Goal: Task Accomplishment & Management: Manage account settings

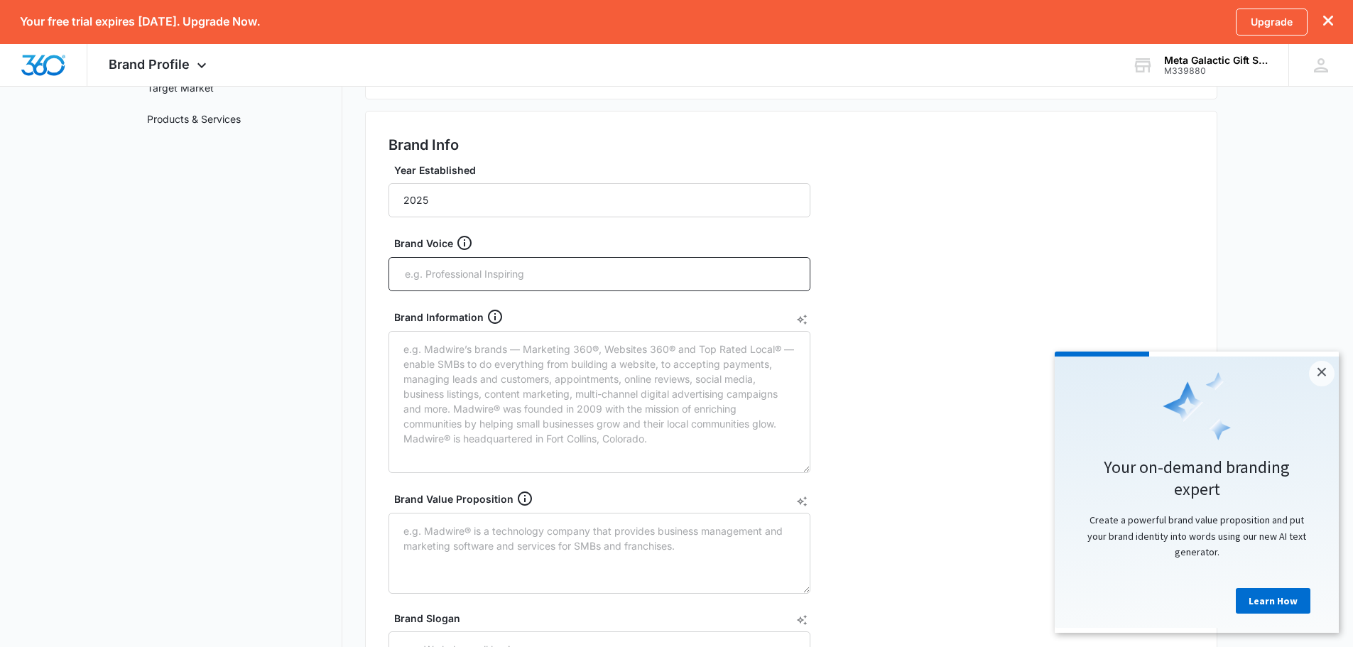
scroll to position [119, 0]
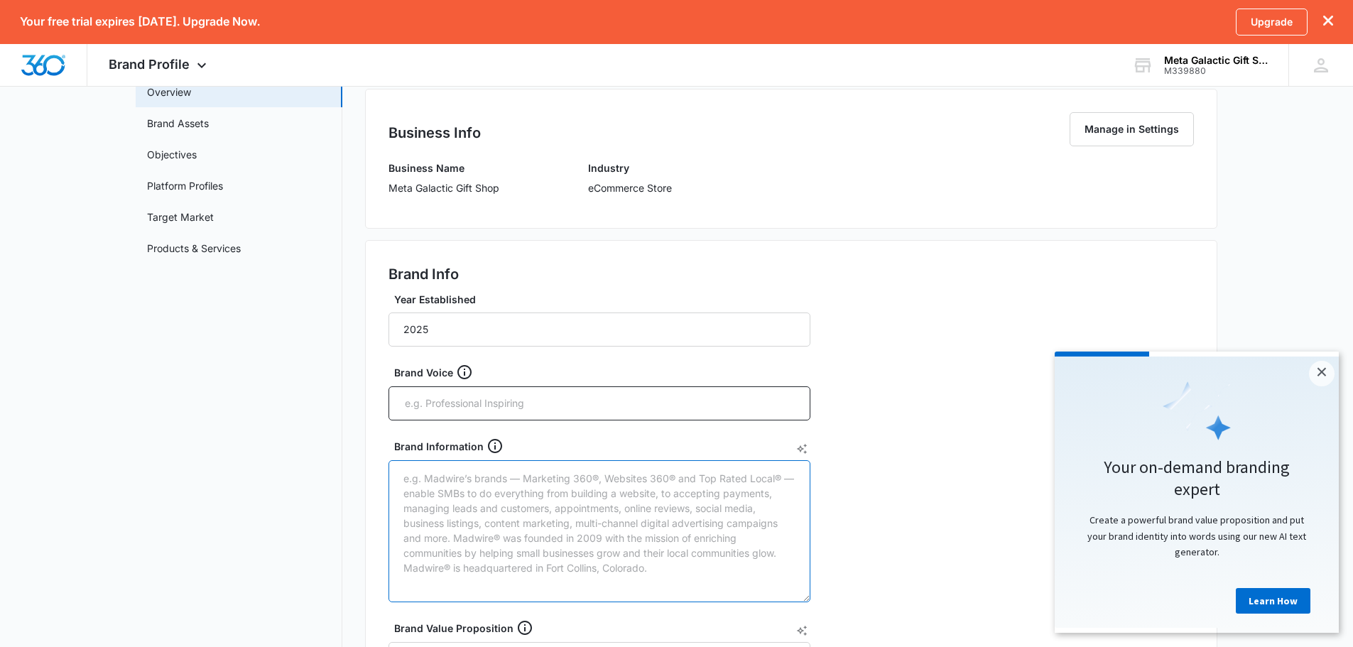
click at [456, 466] on textarea "Brand Information" at bounding box center [599, 531] width 422 height 142
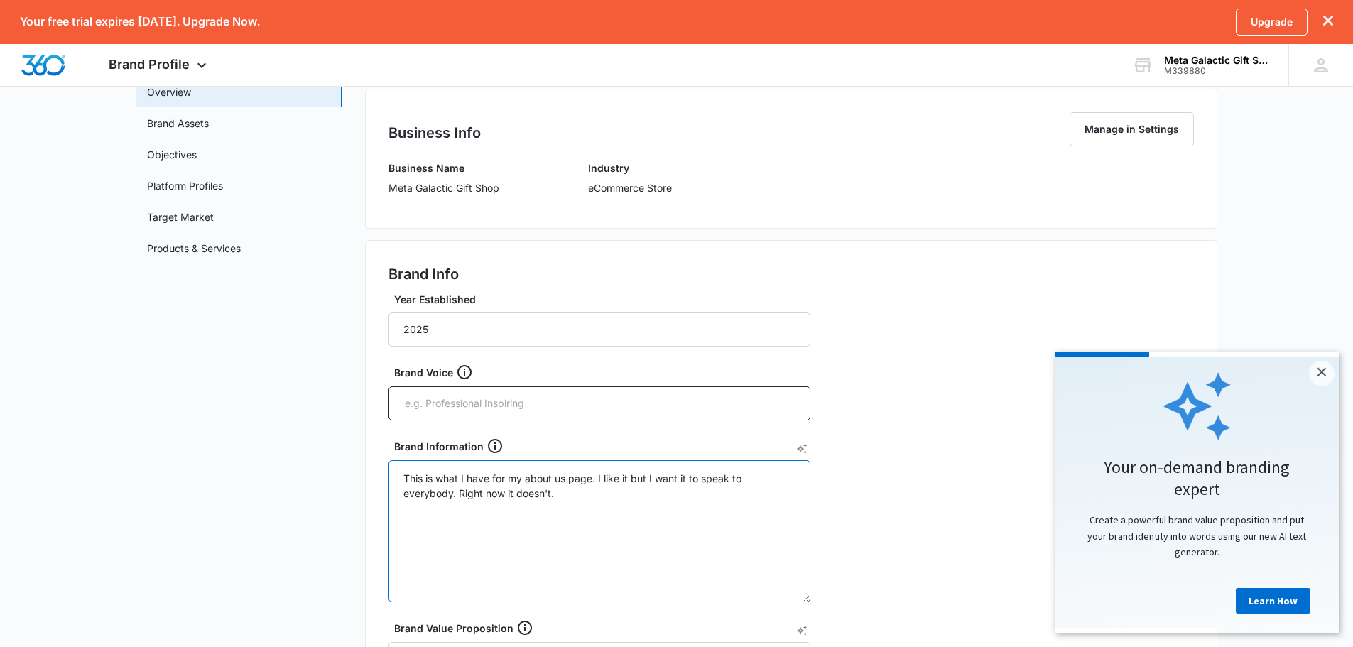
paste textarea "Loremip do Sita Consecte Adip Elit, seddo eiusm, tempori, utlabo, etd magnaaliq…"
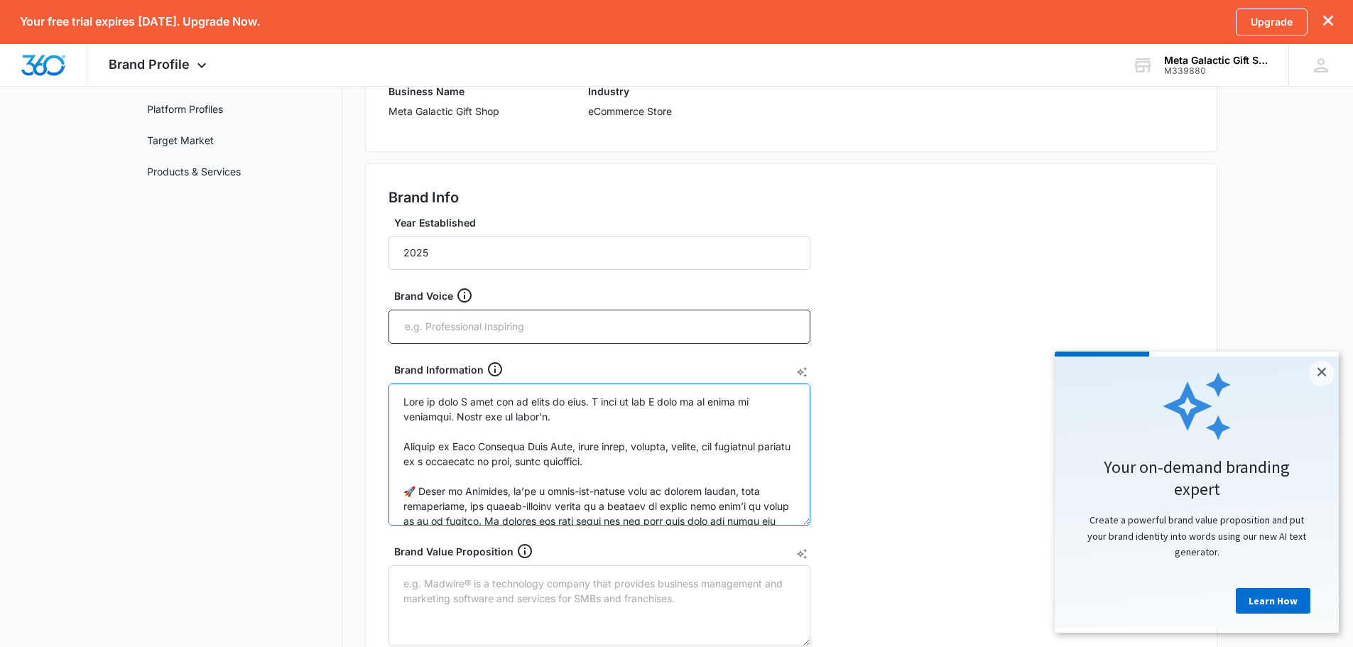
scroll to position [355, 0]
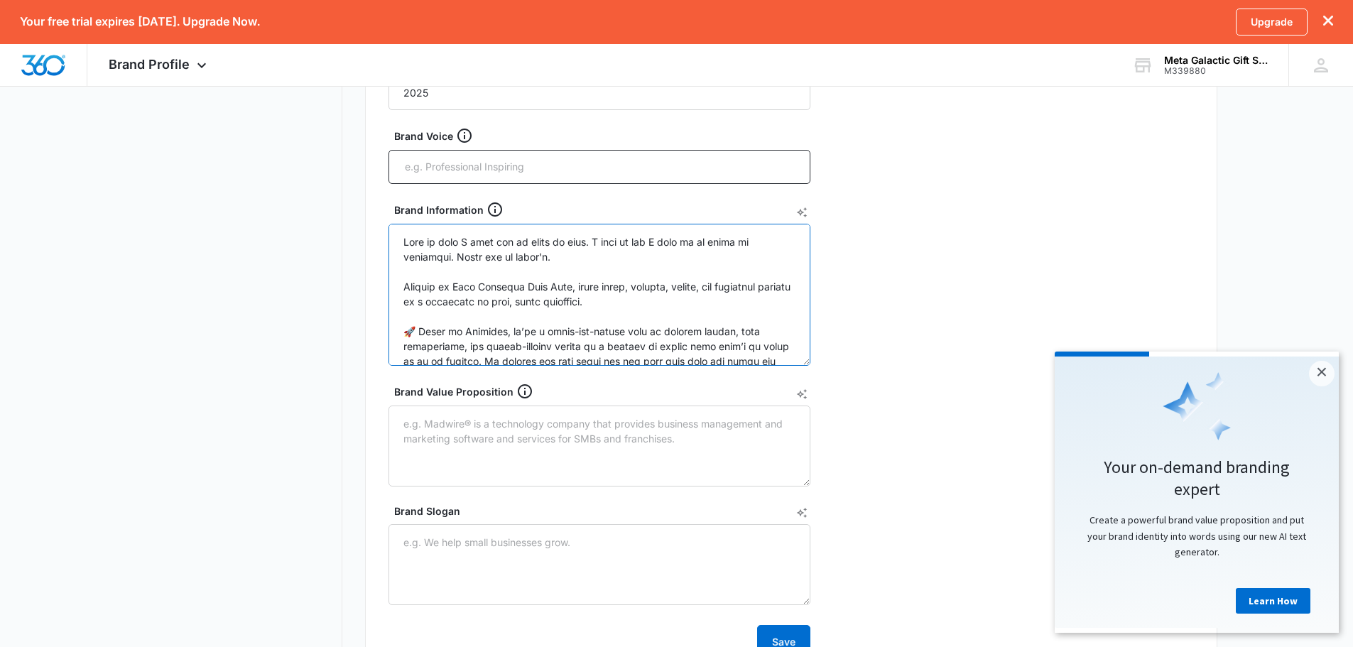
type textarea "Lore ip dolo S amet con ad elits do eius. T inci ut lab E dolo ma al enima mi v…"
drag, startPoint x: 422, startPoint y: 423, endPoint x: 232, endPoint y: 337, distance: 209.1
click at [232, 337] on nav "Brand Profile Getting Started Overview Brand Assets Objectives Platform Profile…" at bounding box center [239, 306] width 207 height 1061
click at [428, 423] on textarea "Brand Value Proposition" at bounding box center [599, 445] width 422 height 81
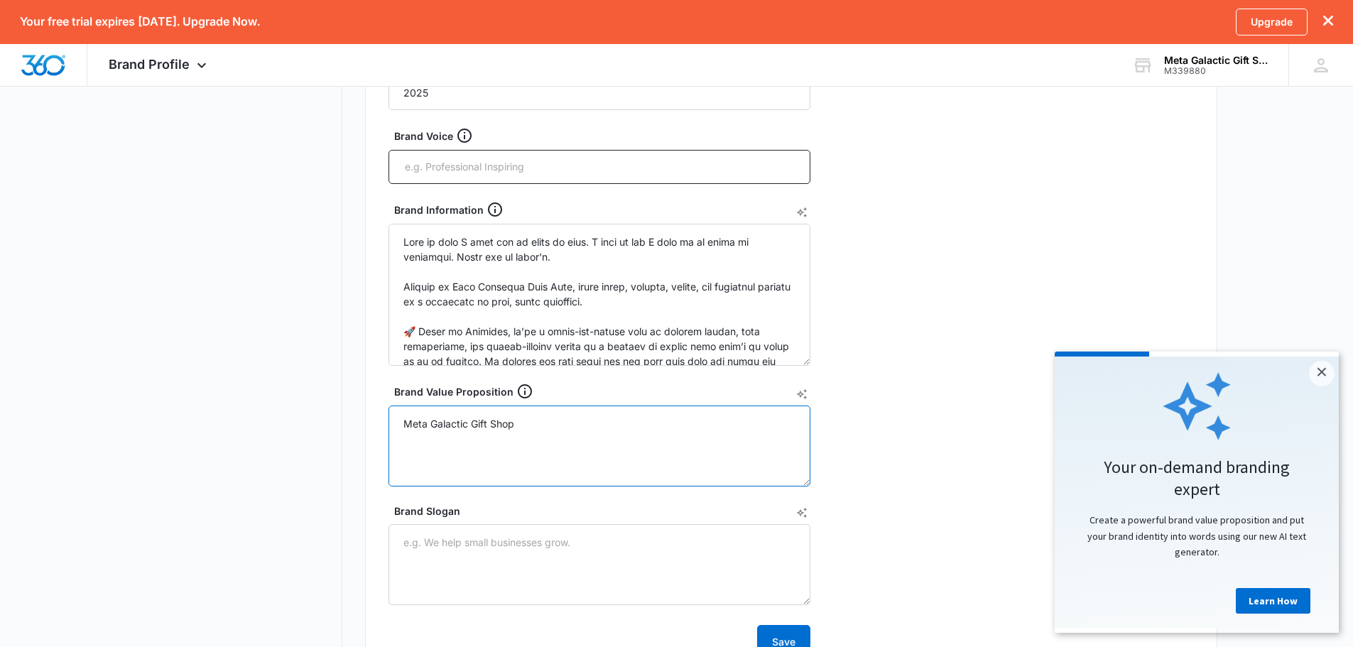
paste textarea "makes original t-shirts and hoodies that celebrate your passions with bold, sma…"
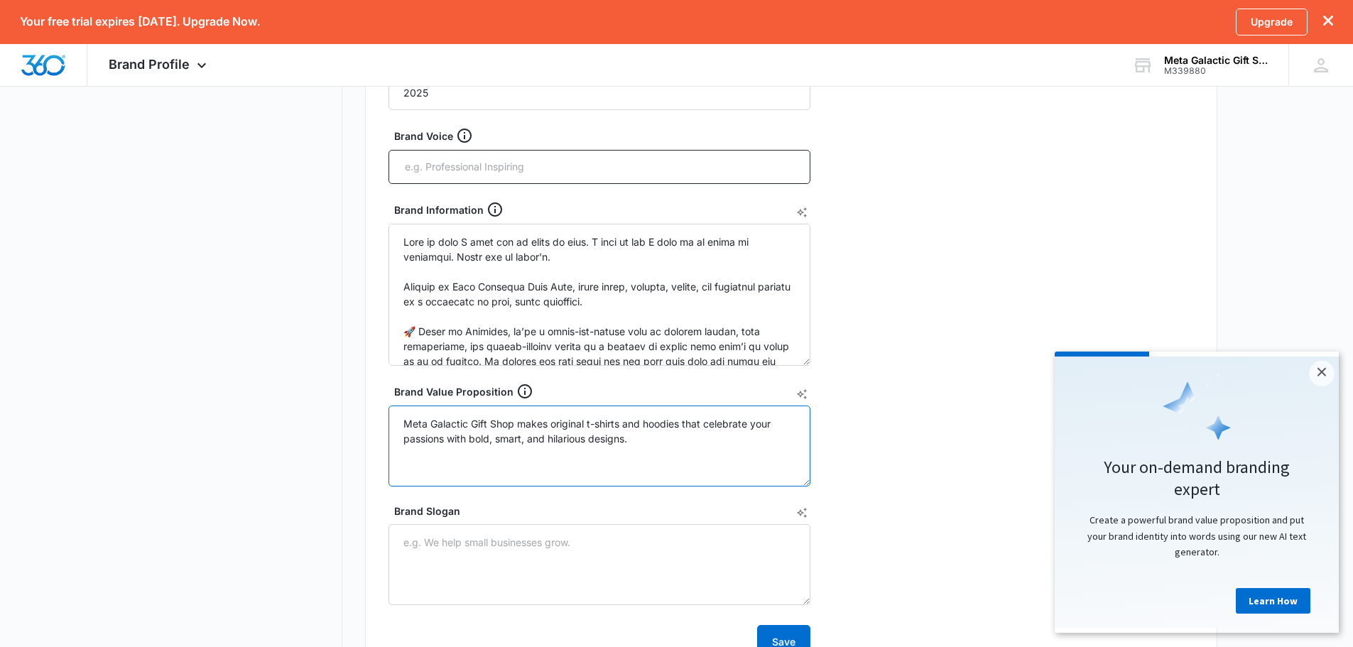
paste textarea "We believe science is awesome, dinosaurs are forever, and gaming is an art form."
type textarea "Meta Galactic Gift Shop makes original t-shirts and hoodies that celebrate your…"
click at [242, 431] on nav "Brand Profile Getting Started Overview Brand Assets Objectives Platform Profile…" at bounding box center [239, 306] width 207 height 1061
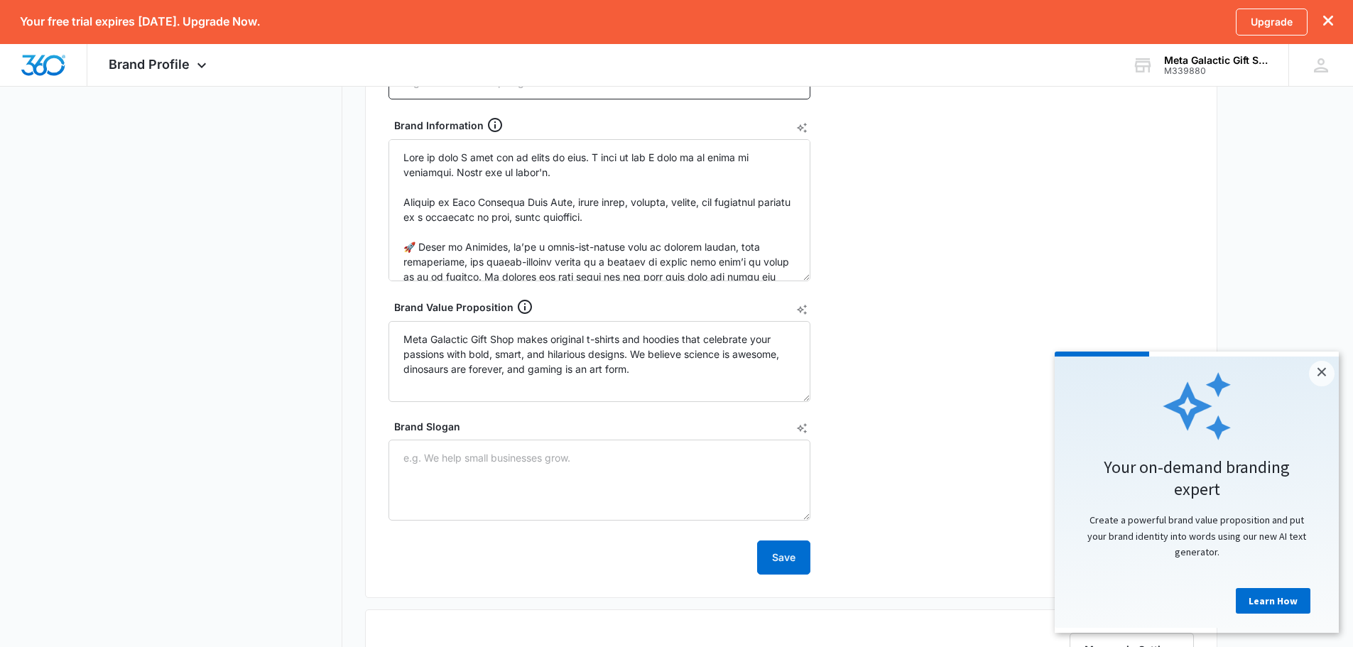
scroll to position [474, 0]
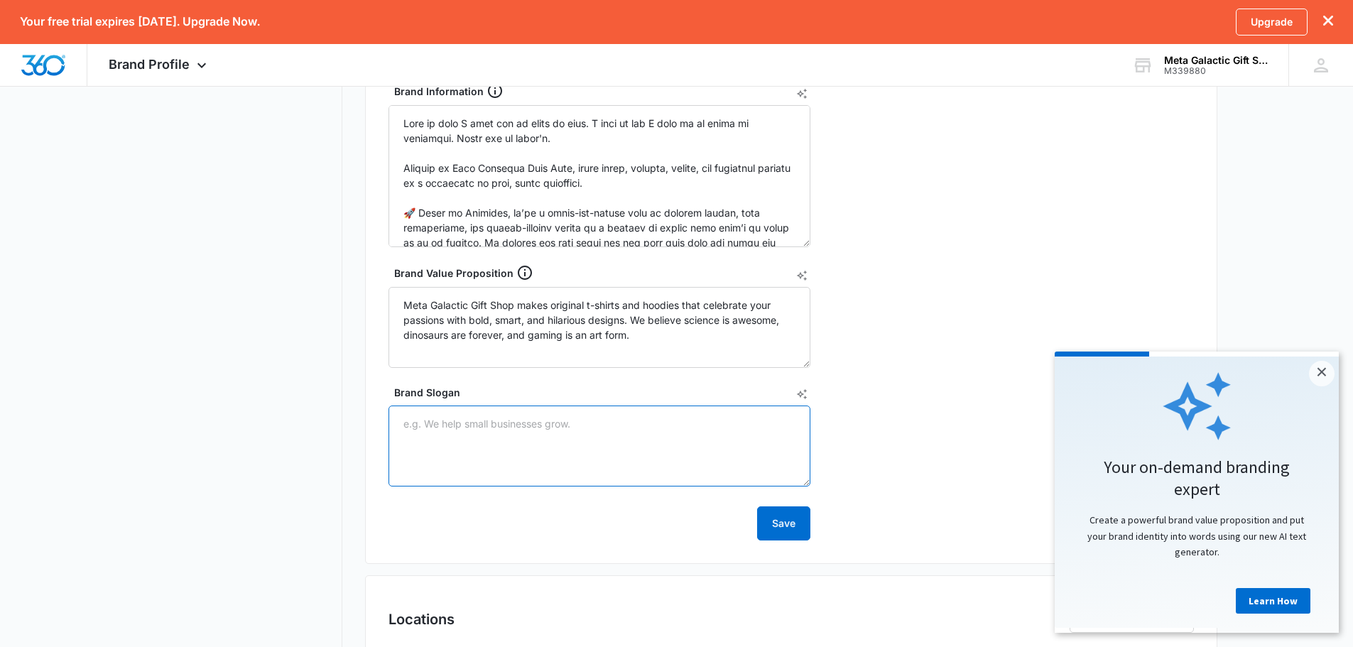
paste textarea "“Quantum Threads for Curious Minds.”"
click at [408, 423] on textarea "“Quantum Threads for Curious Minds.”" at bounding box center [599, 445] width 422 height 81
click at [602, 420] on textarea "Quantum Threads for Curious Minds.”" at bounding box center [599, 445] width 422 height 81
type textarea "Quantum Threads for Curious Minds."
click at [274, 494] on nav "Brand Profile Getting Started Overview Brand Assets Objectives Platform Profile…" at bounding box center [239, 187] width 207 height 1061
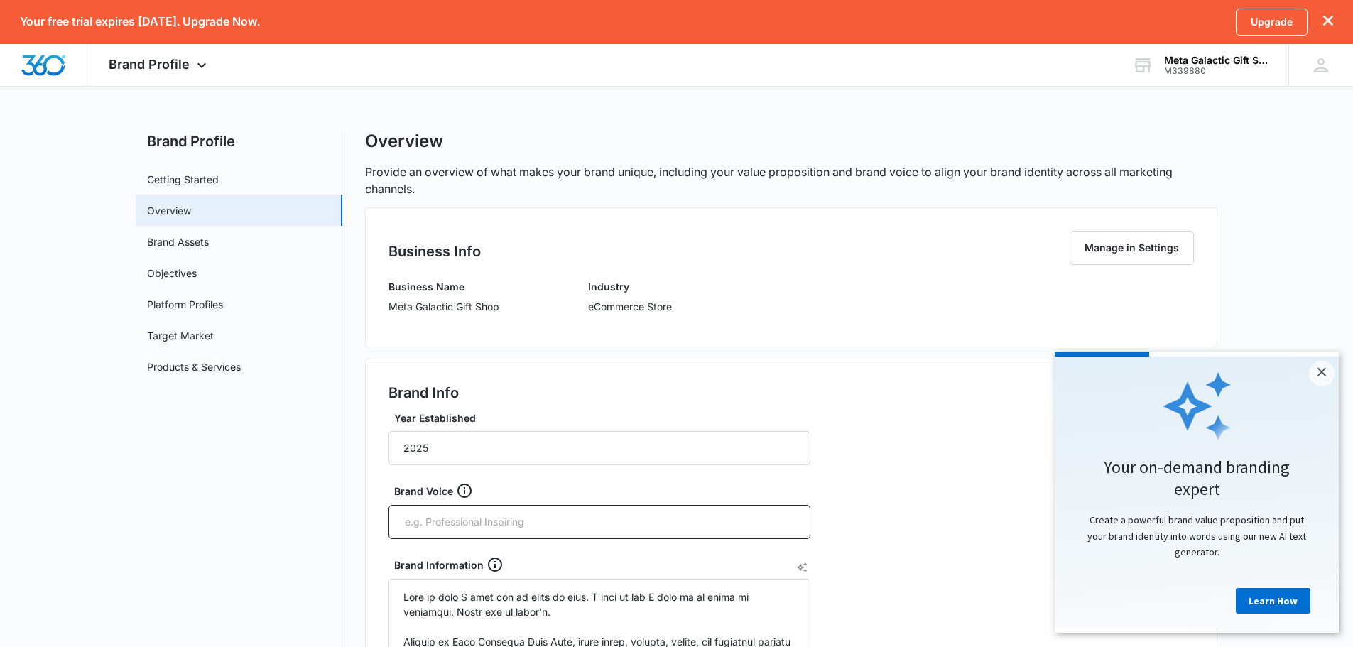
scroll to position [119, 0]
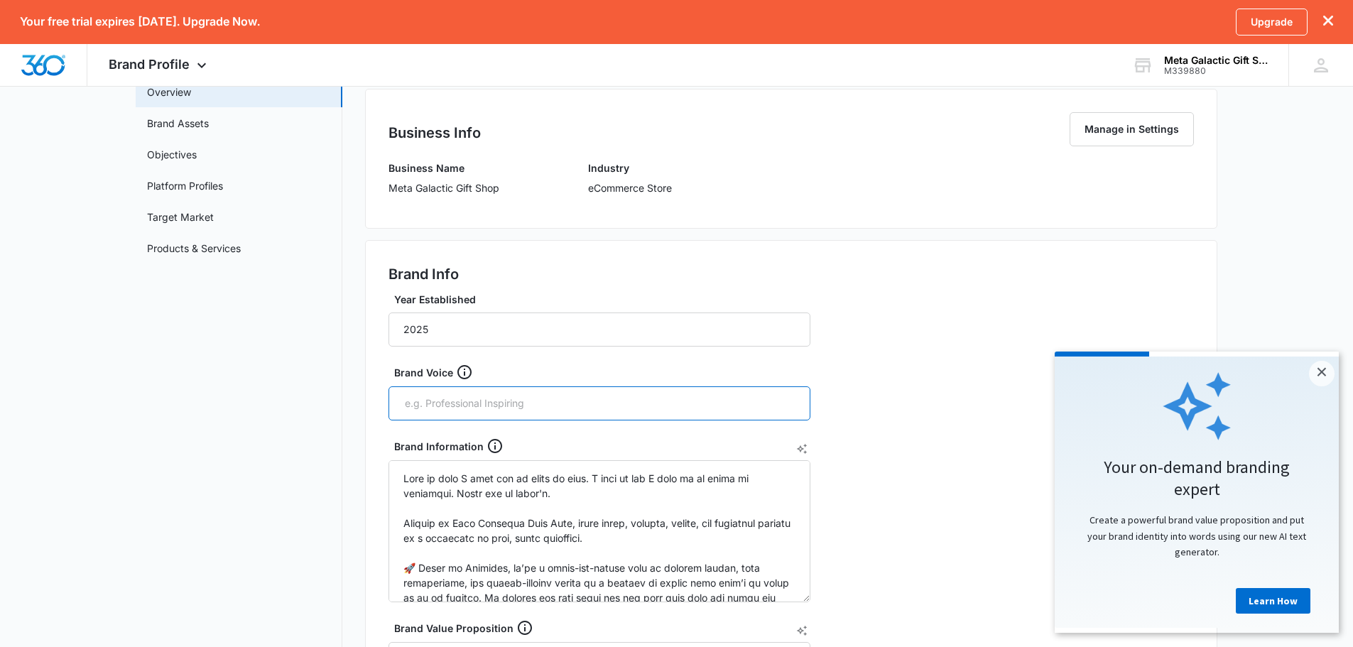
paste input "Enthusiastic about what your audience loves. Talks with fans, not at them."
click at [524, 403] on input "Enthusiastic about what your audience loves. Talks with fans, not at them." at bounding box center [600, 403] width 395 height 21
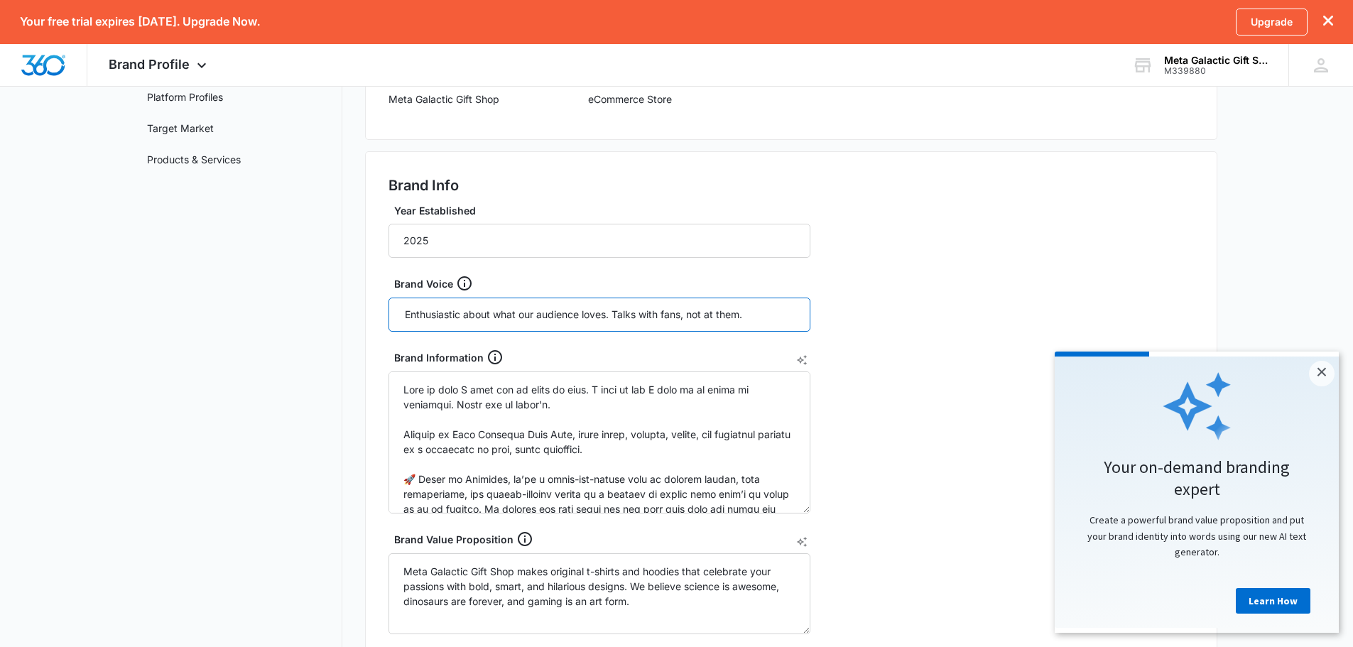
scroll to position [236, 0]
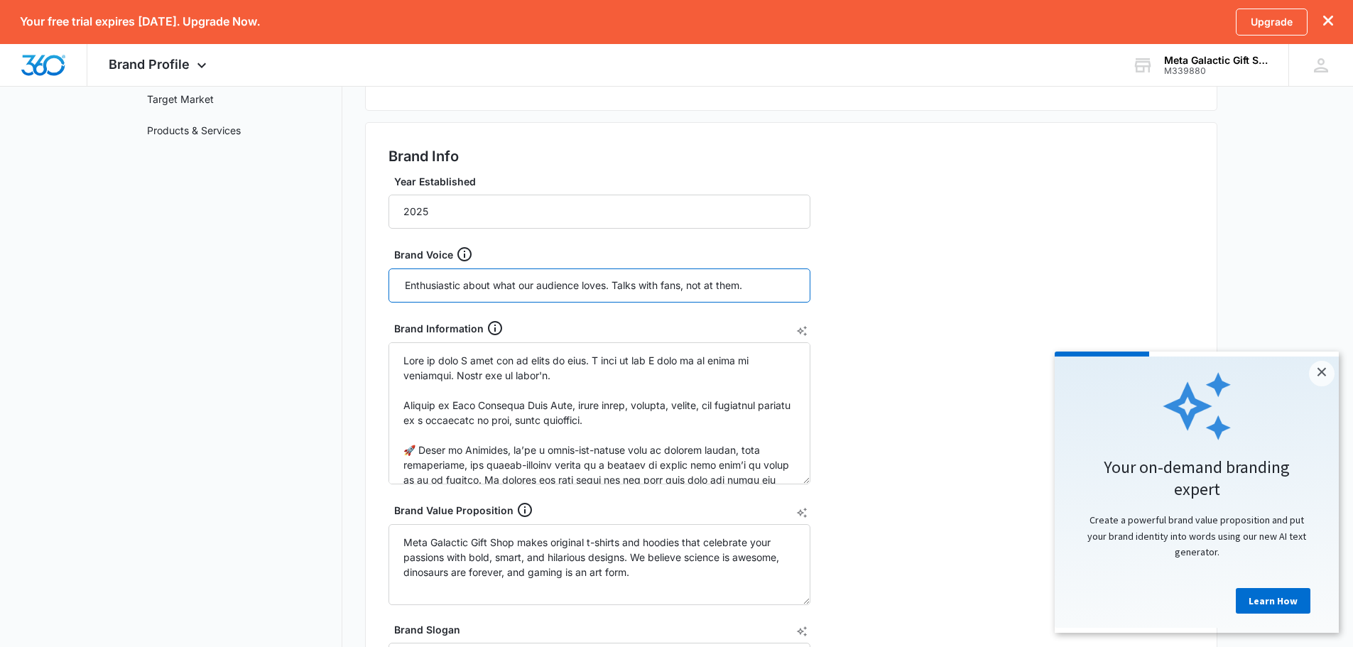
type input "Enthusiastic about what our audience loves. Talks with fans, not at them."
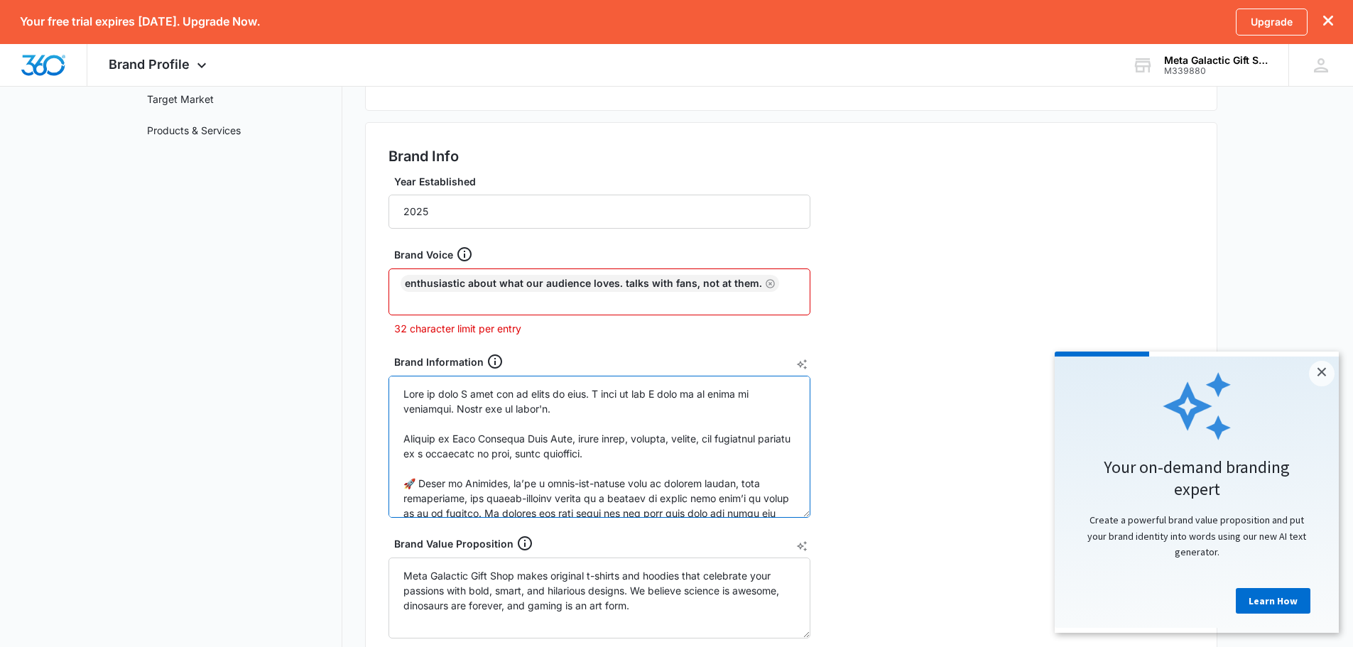
drag, startPoint x: 654, startPoint y: 360, endPoint x: 662, endPoint y: 366, distance: 10.1
click at [662, 366] on div "Brand Information" at bounding box center [599, 435] width 422 height 165
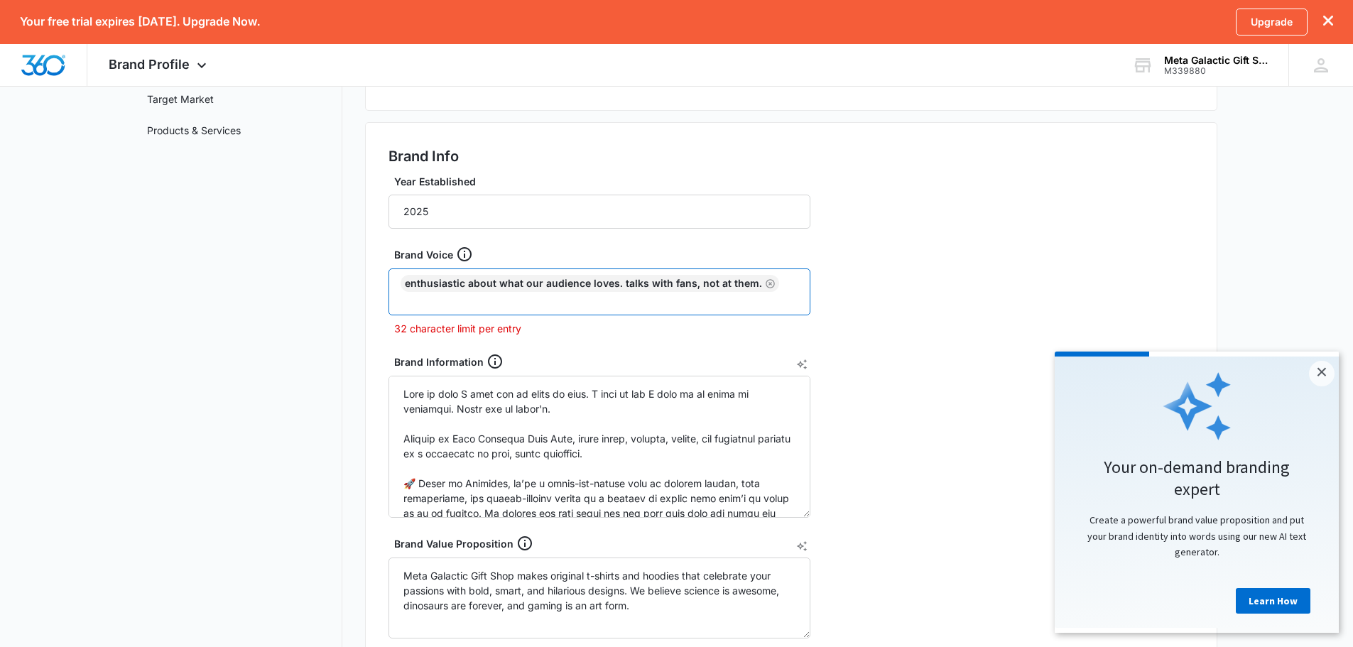
click at [646, 300] on input "text" at bounding box center [600, 300] width 395 height 17
click at [765, 284] on icon "Remove" at bounding box center [769, 283] width 9 height 9
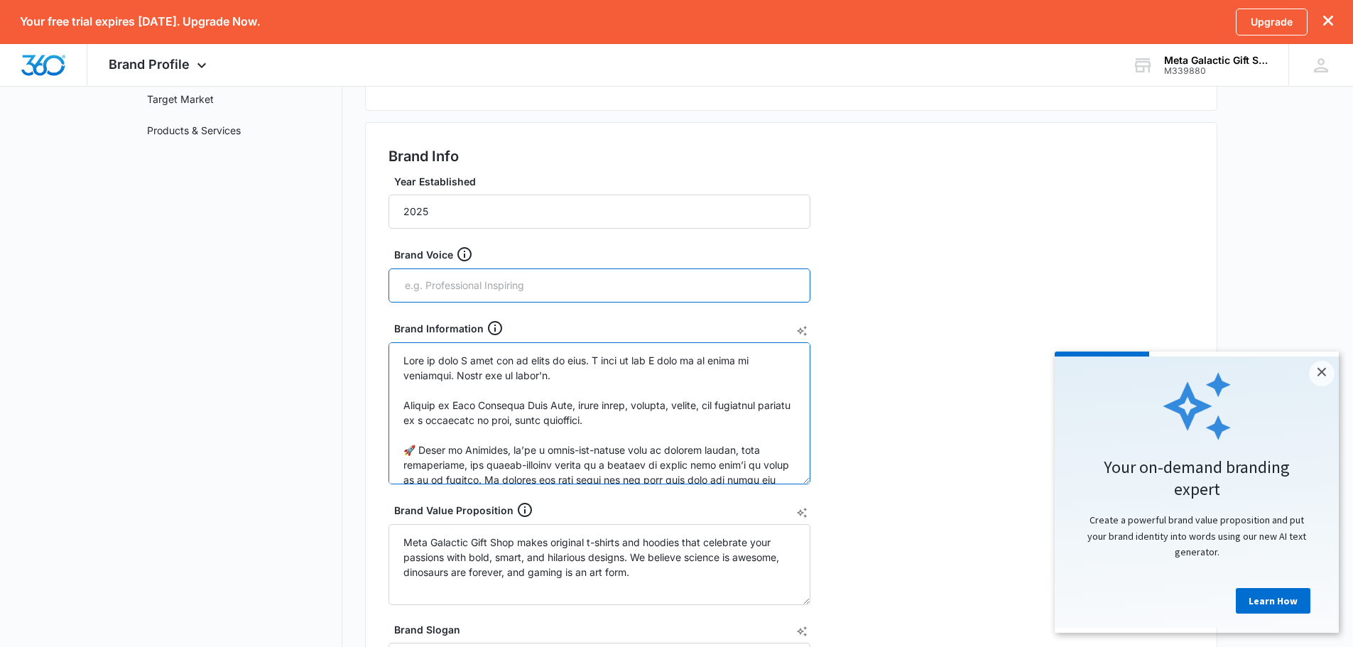
drag, startPoint x: 655, startPoint y: 364, endPoint x: 664, endPoint y: 378, distance: 16.6
click at [664, 378] on textarea "Brand Information" at bounding box center [599, 413] width 422 height 142
drag, startPoint x: 599, startPoint y: 363, endPoint x: 610, endPoint y: 371, distance: 13.6
click at [610, 371] on textarea "Brand Information" at bounding box center [599, 413] width 422 height 142
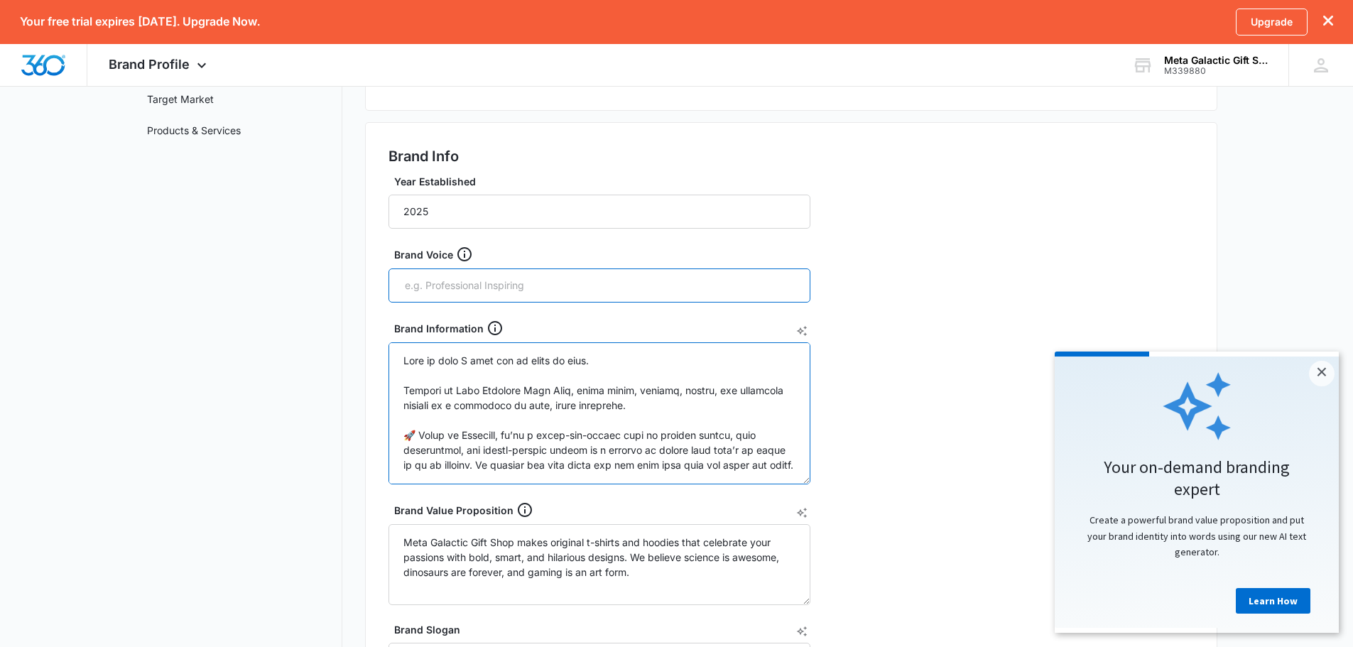
type textarea "Lore ip dolo S amet con ad elits do eius. Tempori ut Labo Etdolore Magn Aliq, e…"
paste input "Enthusiastic about what your audience loves. Talks with fans, not at them."
type input "Enthusiastic about what your audience loves. Talks with fans, not at them."
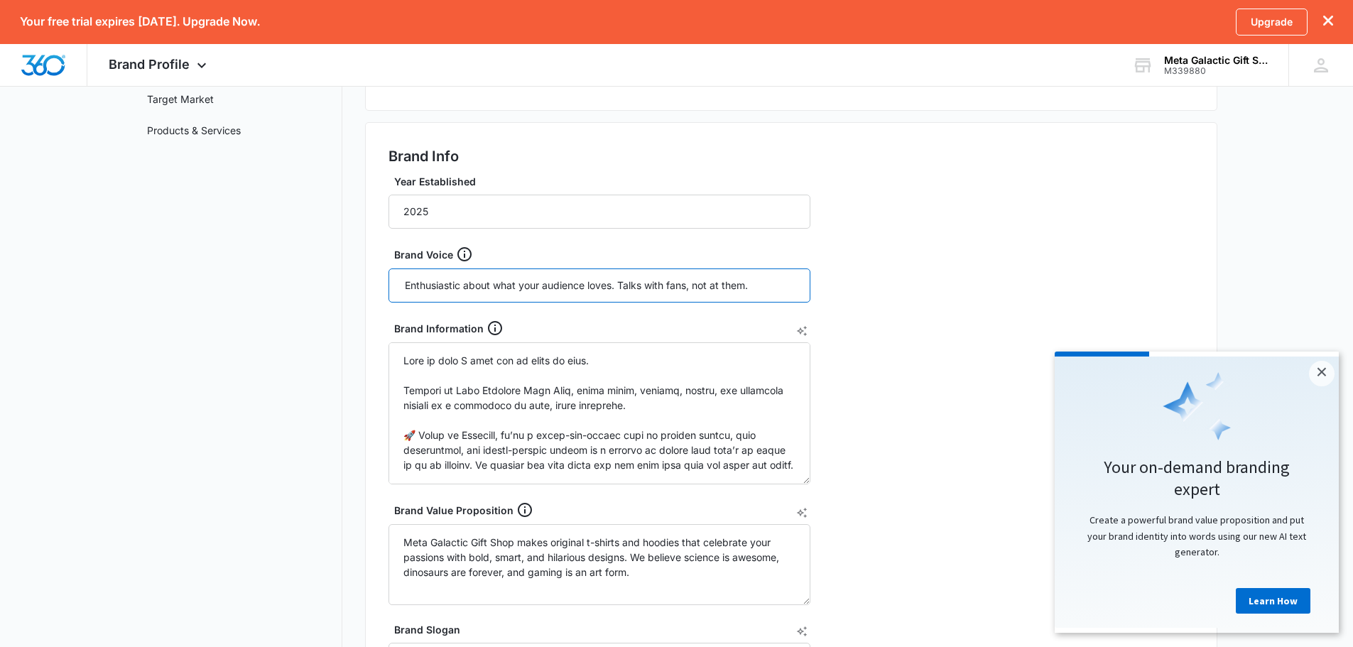
click at [461, 287] on input "Enthusiastic about what your audience loves. Talks with fans, not at them." at bounding box center [600, 285] width 395 height 21
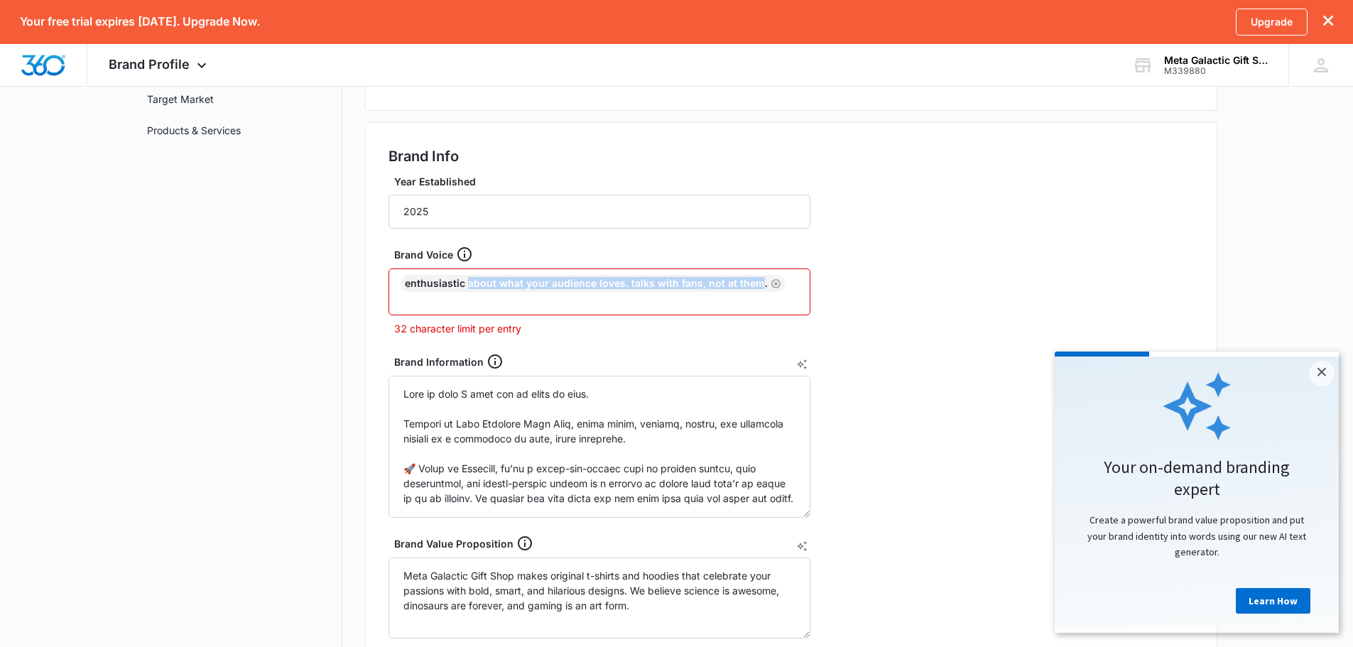
drag, startPoint x: 468, startPoint y: 283, endPoint x: 755, endPoint y: 282, distance: 287.5
click at [755, 282] on div "Enthusiastic about what your audience loves. Talks with fans, not at them." at bounding box center [592, 283] width 384 height 17
click at [679, 287] on div "Enthusiastic about what your audience loves. Talks with fans, not at them." at bounding box center [592, 283] width 384 height 17
click at [770, 280] on icon "Remove" at bounding box center [775, 283] width 11 height 11
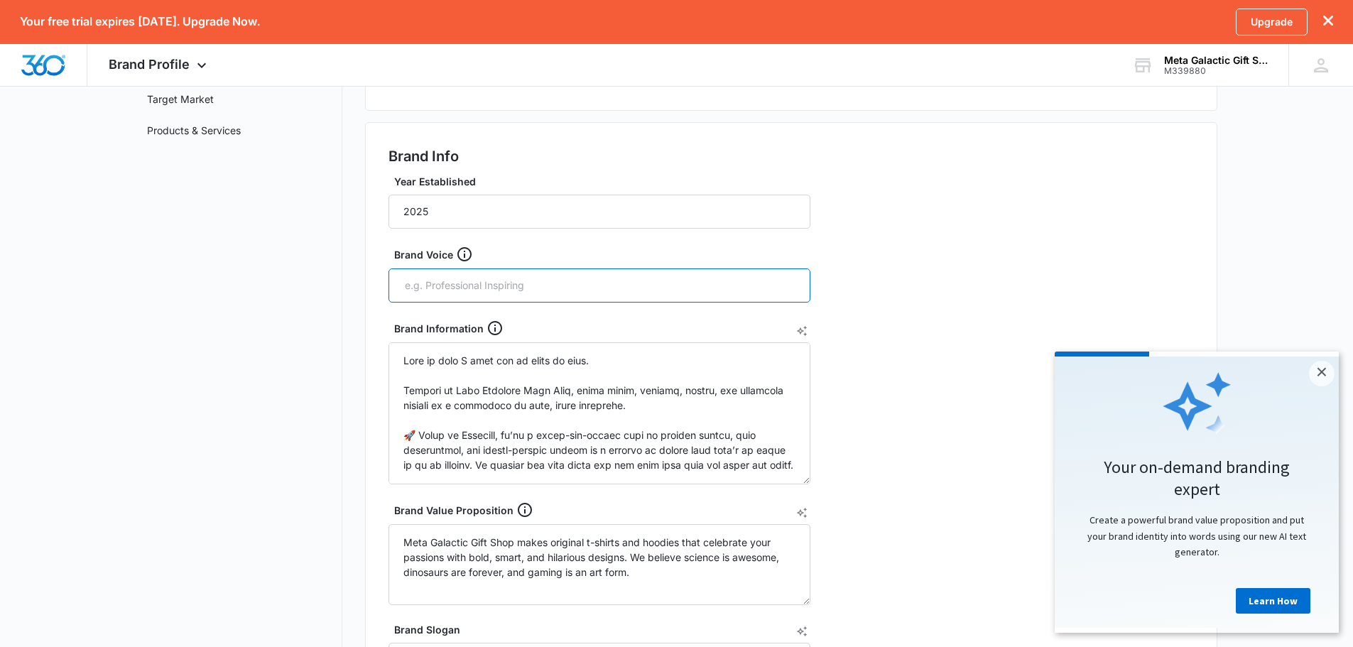
paste input "Enthusiastic about what your audience loves. Talks with fans, not at them."
drag, startPoint x: 465, startPoint y: 289, endPoint x: 776, endPoint y: 278, distance: 311.2
click at [776, 278] on input "Enthusiastic about what your audience loves. Talks with fans, not at them." at bounding box center [600, 285] width 395 height 21
type input "Enthusiastic"
paste input "Humor should be fun"
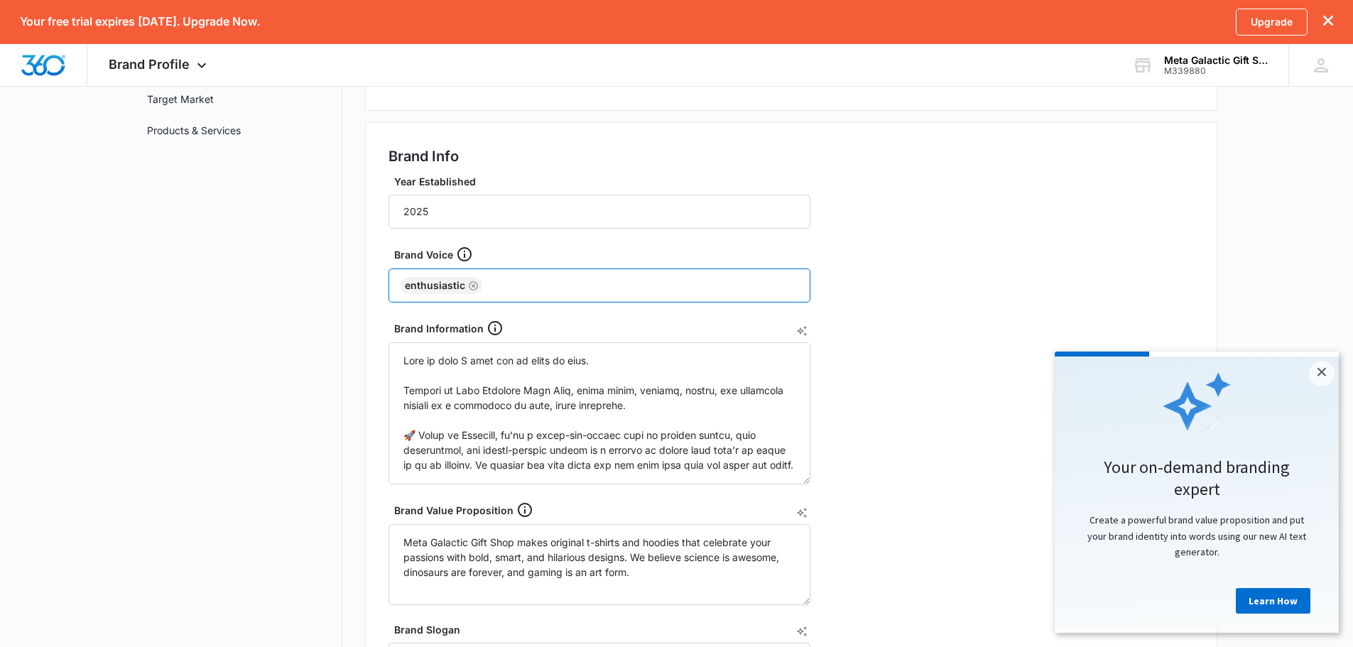
type input "Humor should be fun"
type input "inclusive"
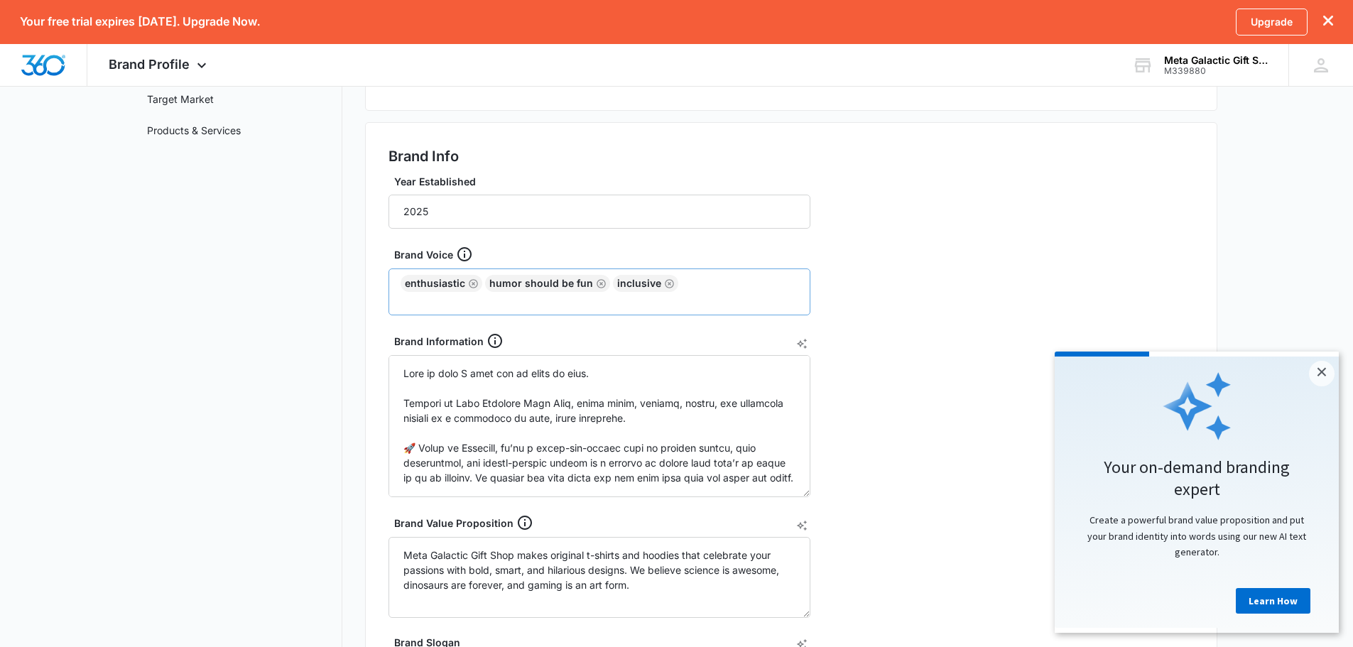
click at [684, 283] on div "Enthusiastic Humor should be fun inclusive" at bounding box center [599, 291] width 422 height 47
click at [448, 305] on input "text" at bounding box center [600, 300] width 395 height 17
type input "talk with p"
click at [740, 283] on icon "Remove" at bounding box center [744, 283] width 9 height 9
click at [418, 300] on input "text" at bounding box center [600, 300] width 395 height 17
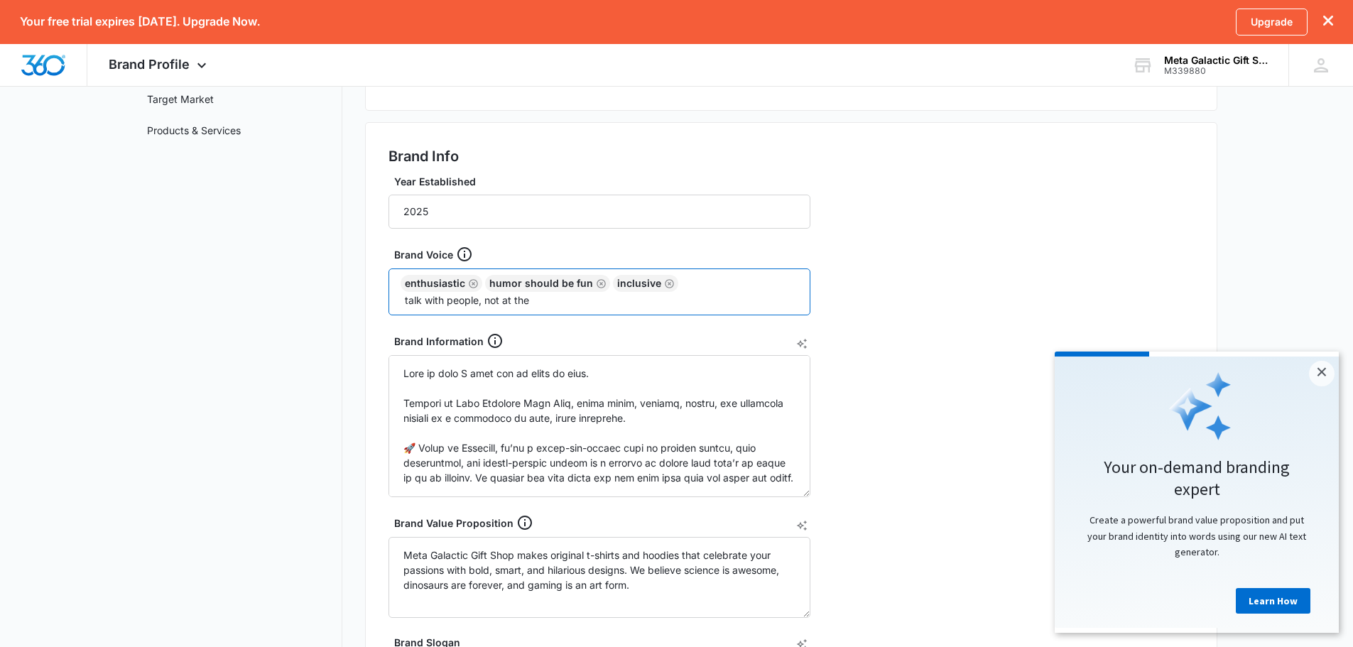
type input "talk with people, not at them"
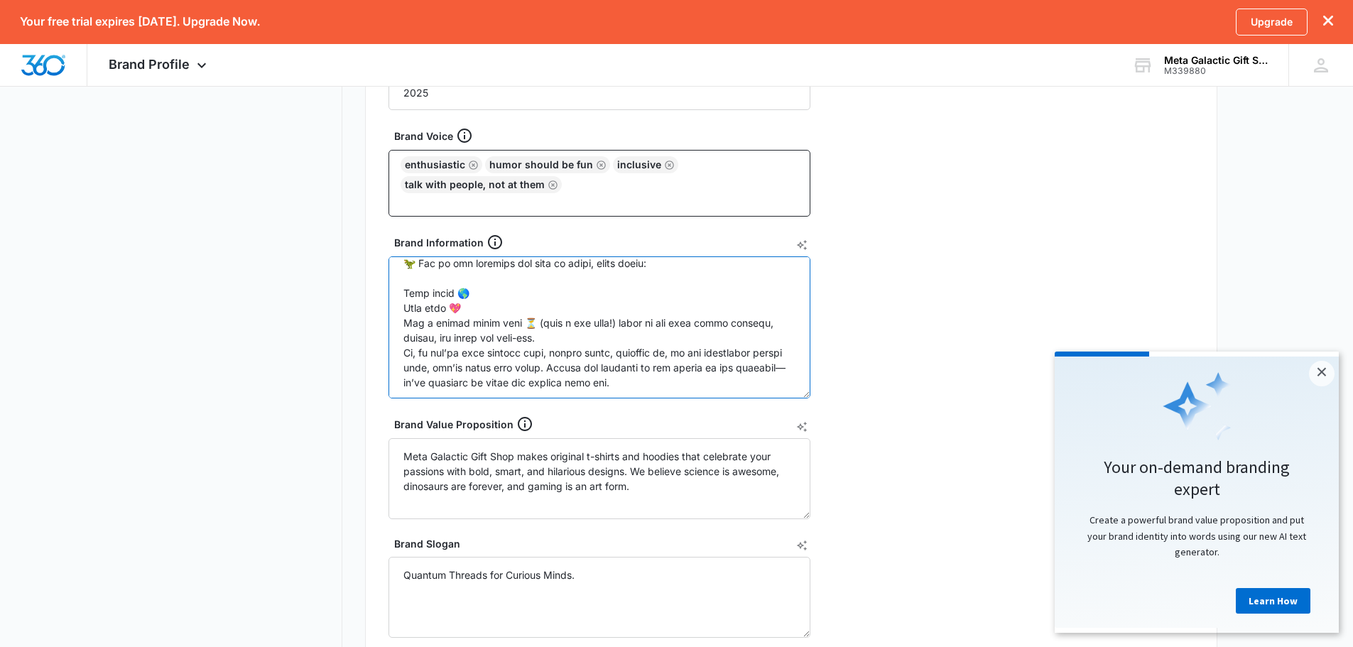
scroll to position [371, 0]
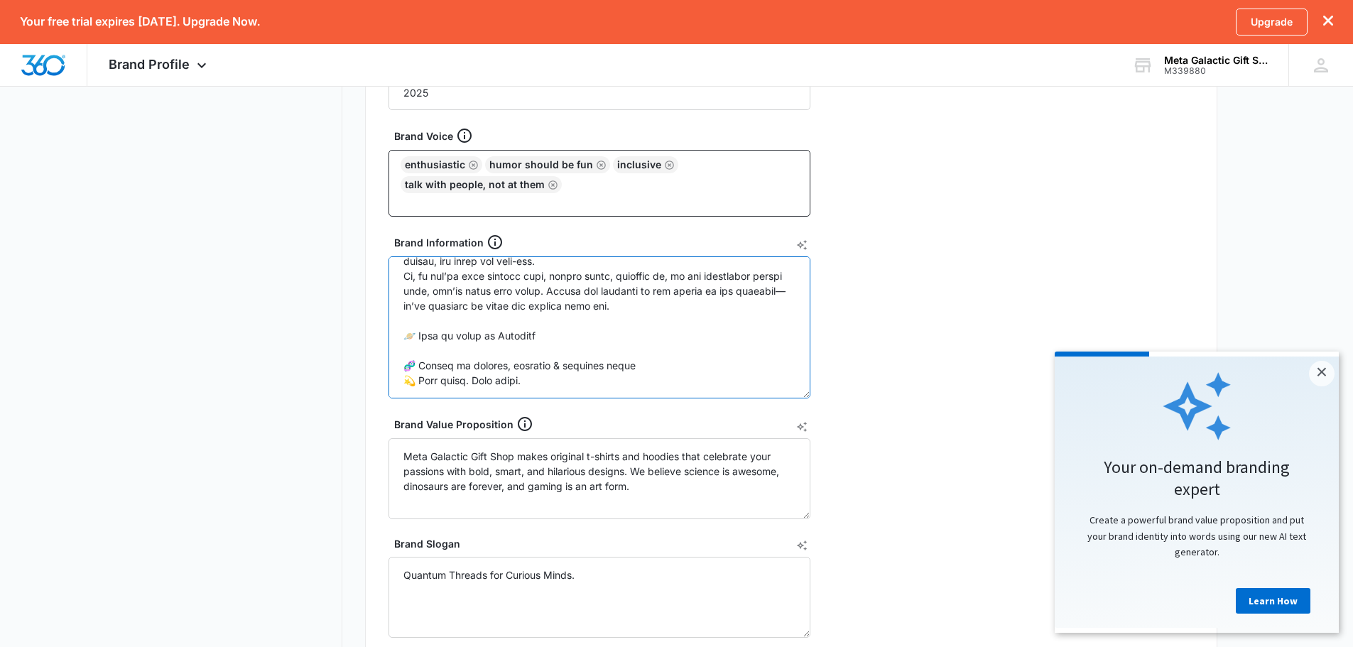
drag, startPoint x: 395, startPoint y: 305, endPoint x: 670, endPoint y: 410, distance: 294.8
click at [670, 410] on form "Year Established 2025 Brand Voice Enthusiastic Humor should be fun inclusive ta…" at bounding box center [599, 373] width 422 height 636
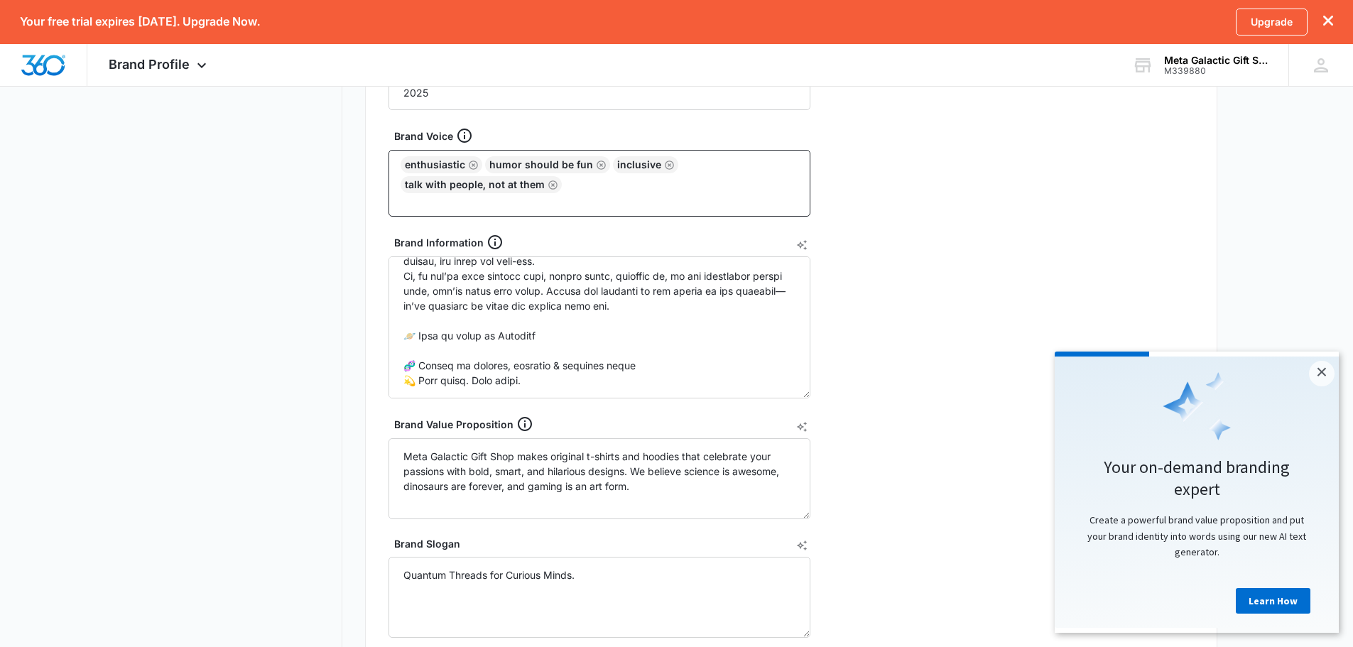
click at [966, 400] on div "Brand Info Year Established 2025 Brand Voice Enthusiastic Humor should be fun i…" at bounding box center [791, 359] width 852 height 711
drag, startPoint x: 398, startPoint y: 461, endPoint x: 640, endPoint y: 493, distance: 243.5
click at [640, 493] on textarea "Meta Galactic Gift Shop makes original t-shirts and hoodies that celebrate your…" at bounding box center [599, 478] width 422 height 81
click at [261, 468] on nav "Brand Profile Getting Started Overview Brand Assets Objectives Platform Profile…" at bounding box center [239, 322] width 207 height 1093
click at [339, 421] on nav "Brand Profile Getting Started Overview Brand Assets Objectives Platform Profile…" at bounding box center [239, 322] width 207 height 1093
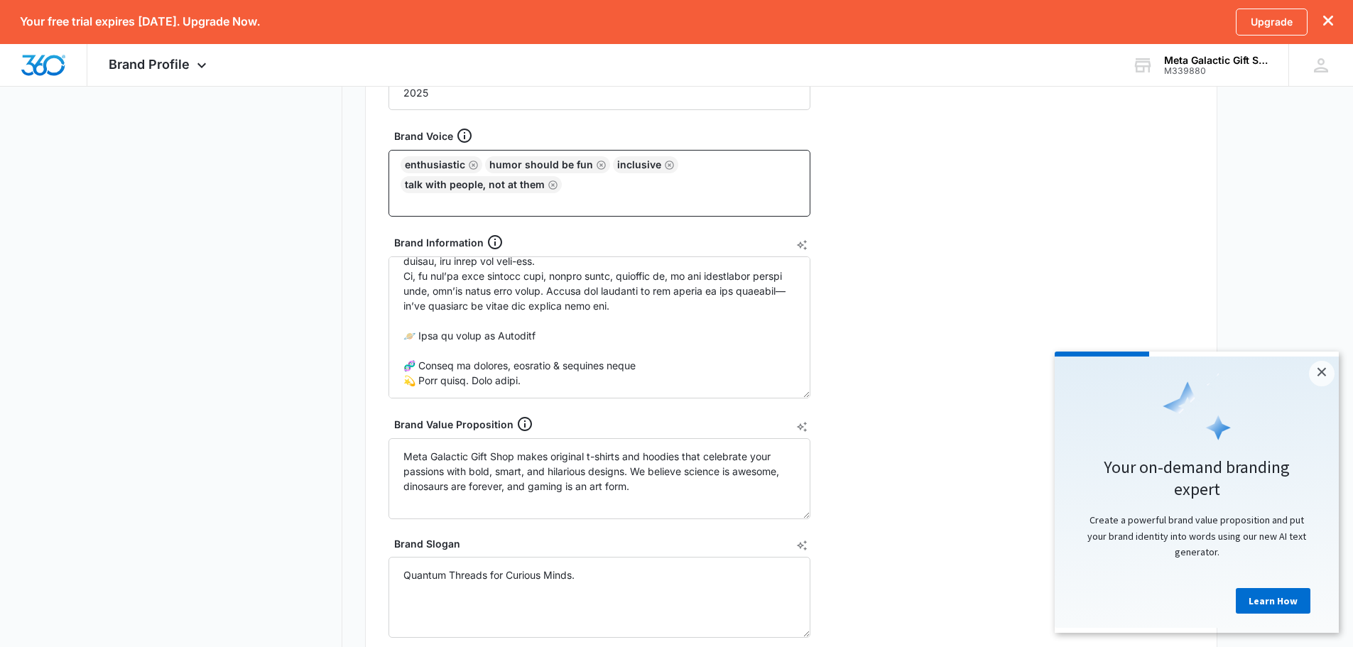
scroll to position [594, 0]
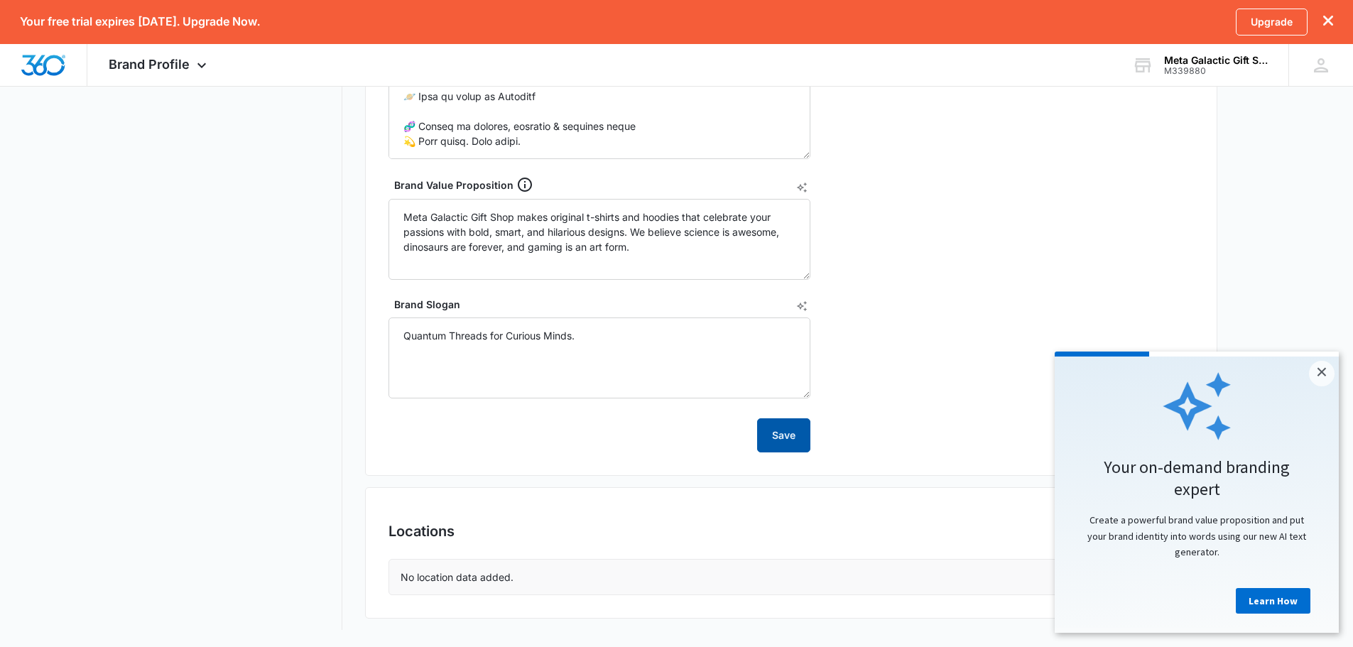
click at [777, 436] on button "Save" at bounding box center [783, 435] width 53 height 34
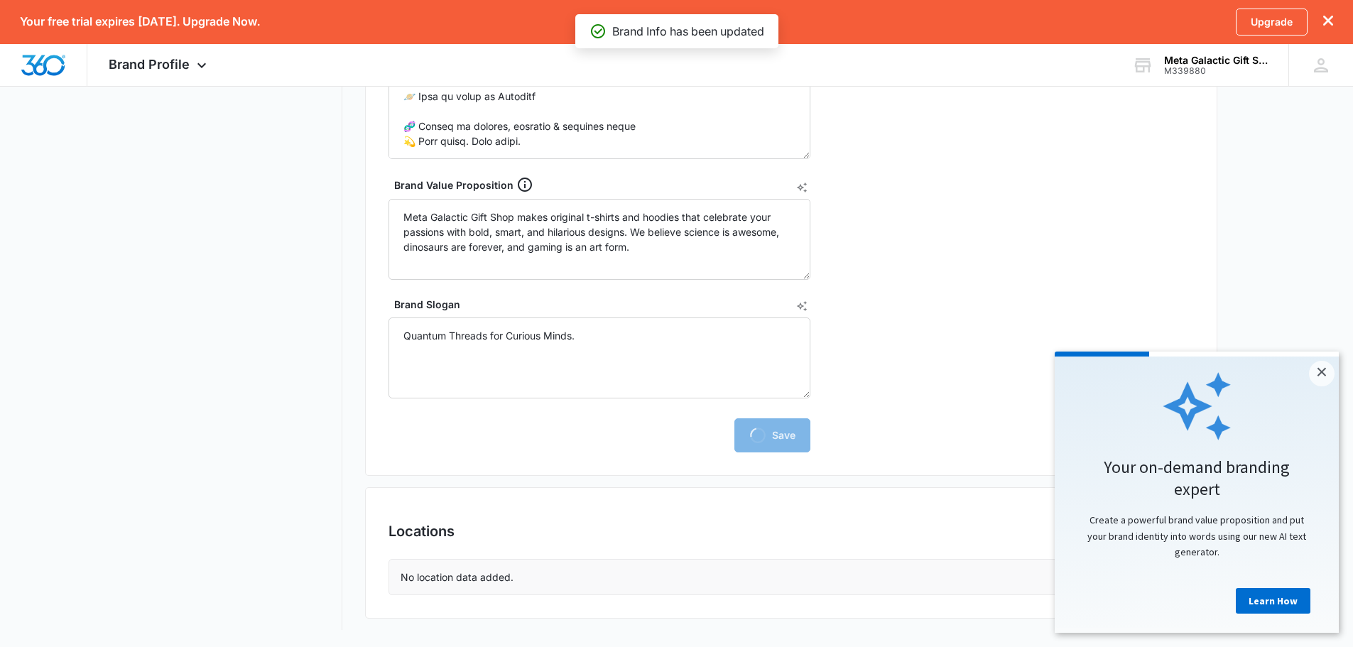
scroll to position [581, 0]
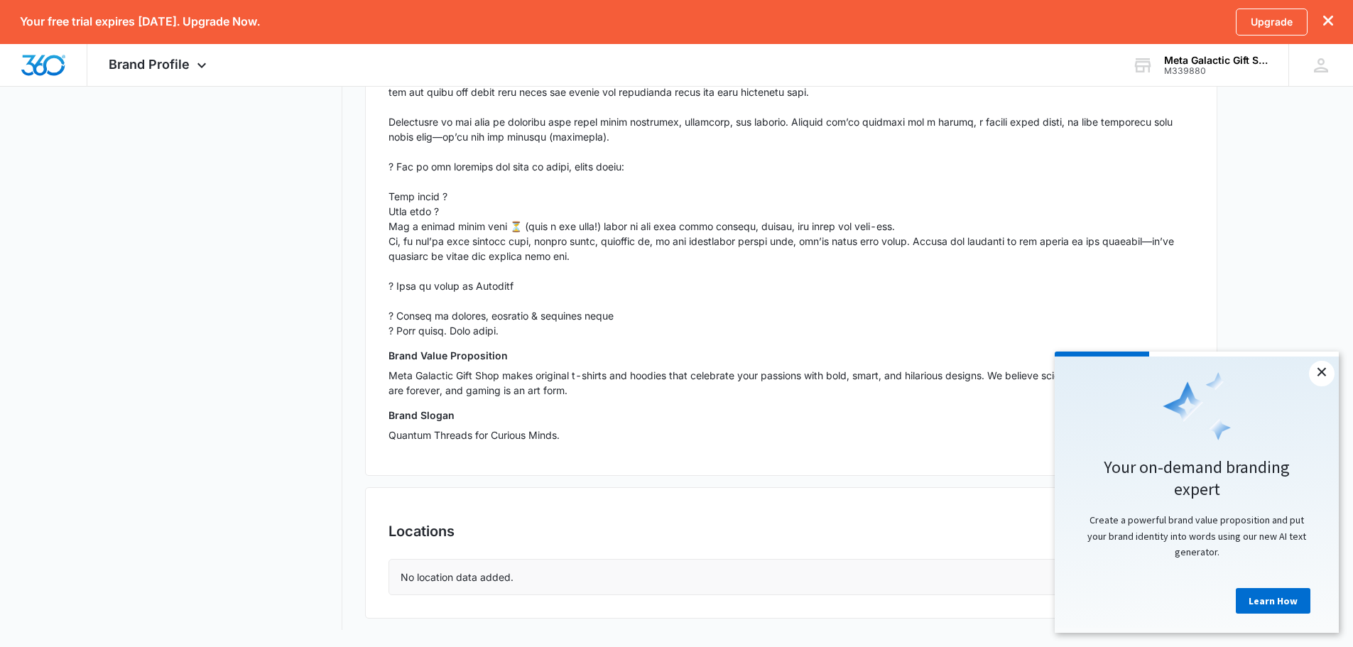
click at [1321, 372] on link "×" at bounding box center [1321, 374] width 26 height 26
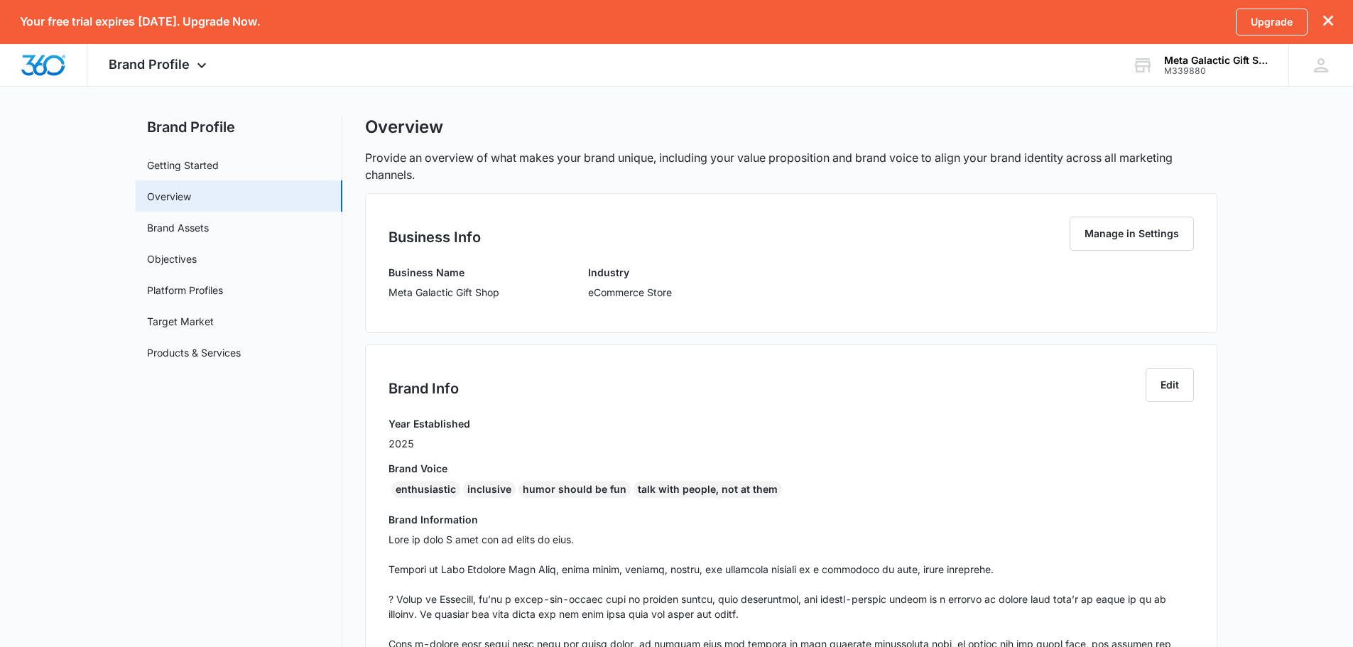
scroll to position [0, 0]
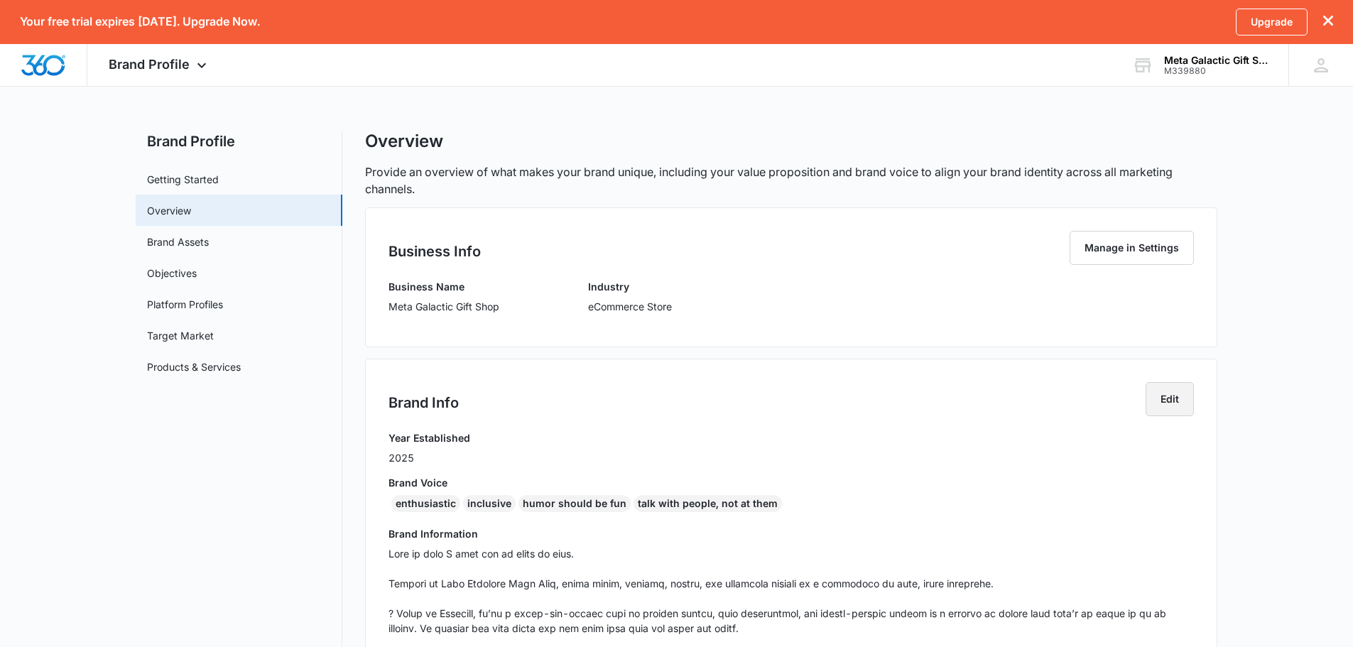
click at [1161, 399] on button "Edit" at bounding box center [1169, 399] width 48 height 34
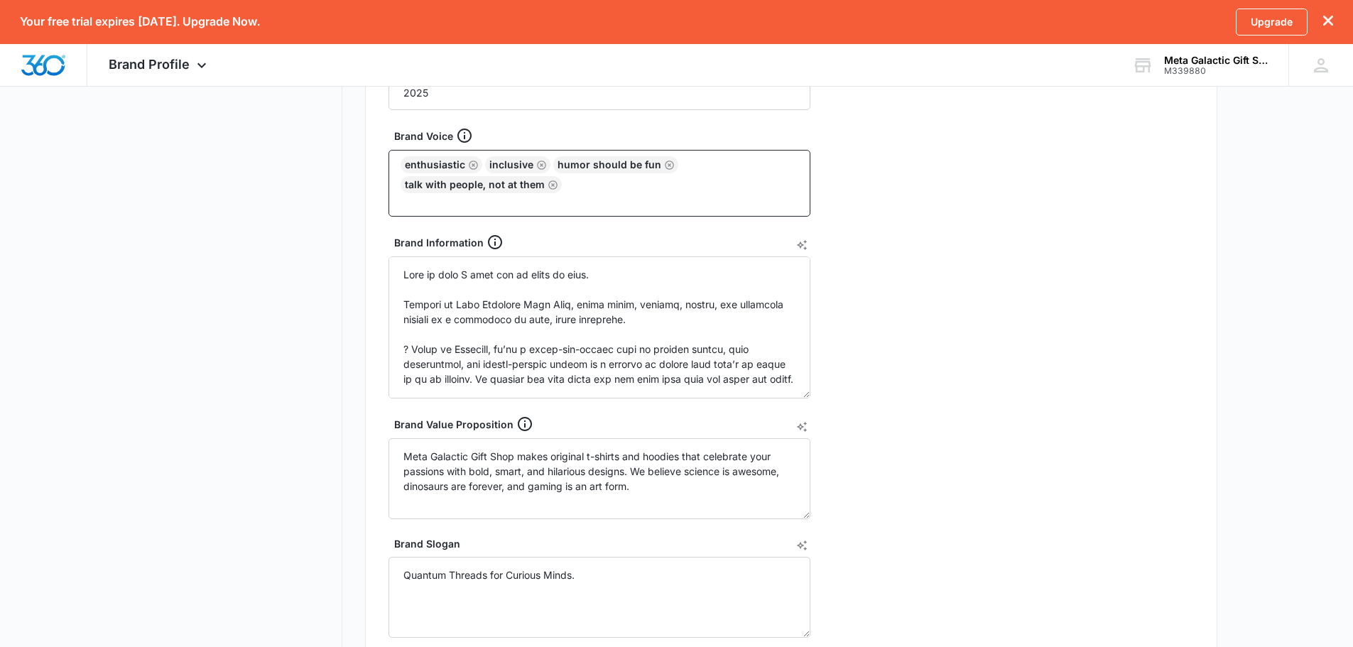
scroll to position [474, 0]
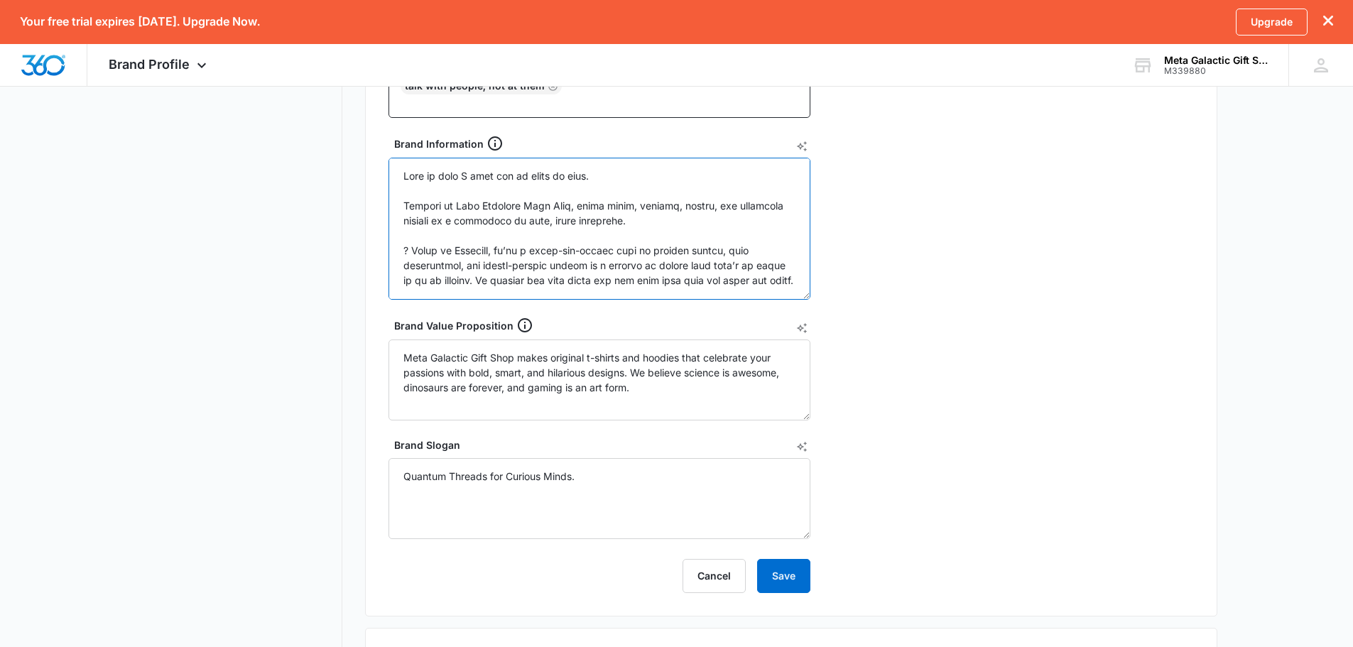
click at [412, 254] on textarea "Brand Information" at bounding box center [599, 229] width 422 height 142
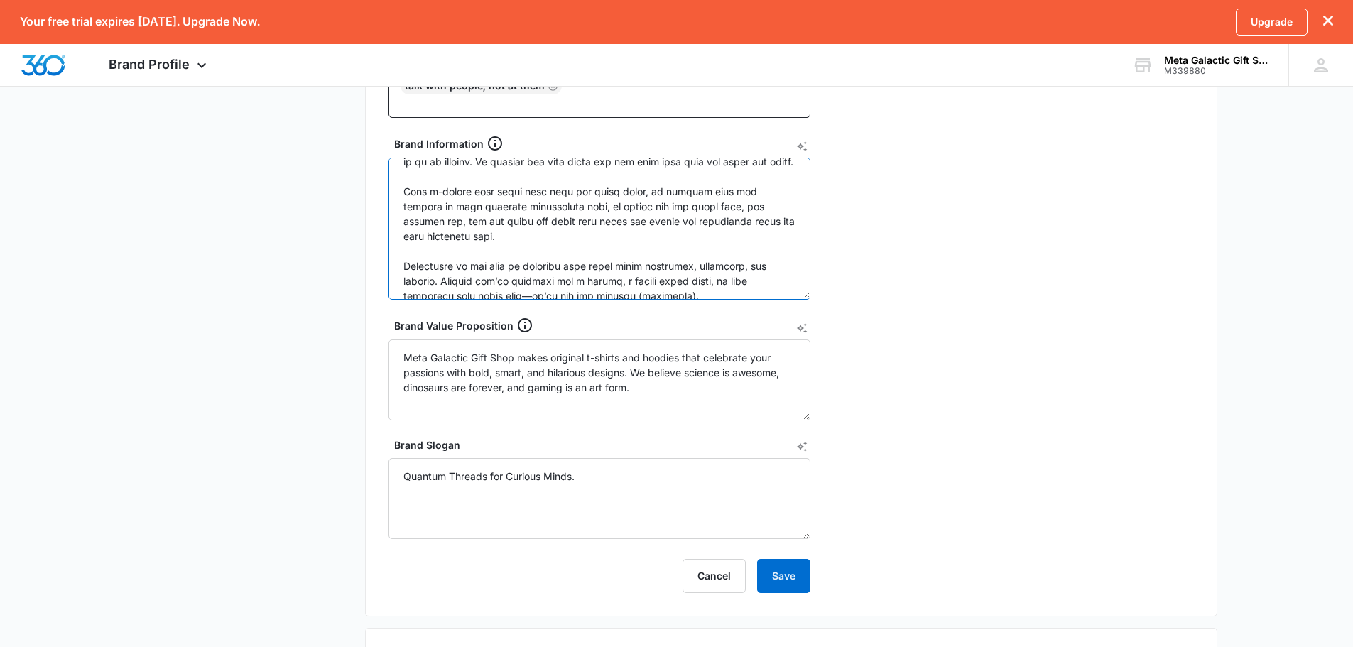
scroll to position [236, 0]
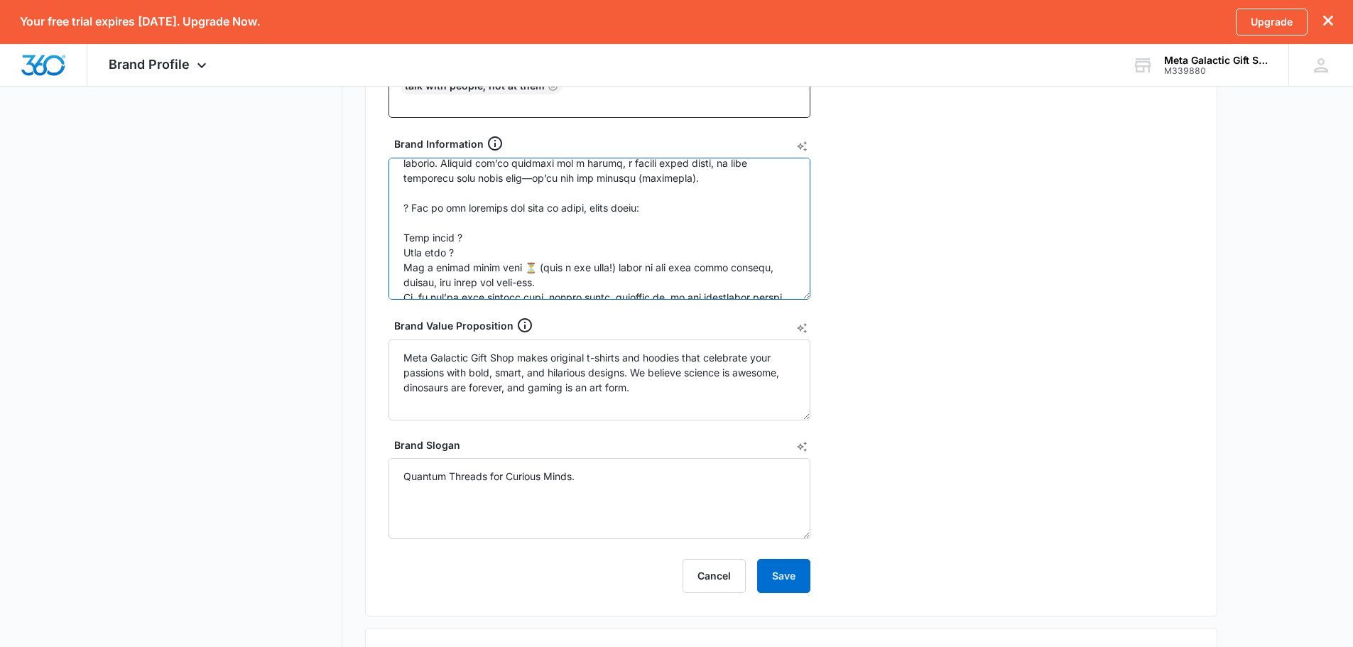
click at [411, 225] on textarea "Brand Information" at bounding box center [599, 229] width 422 height 142
click at [474, 248] on textarea "Brand Information" at bounding box center [599, 229] width 422 height 142
click at [461, 265] on textarea "Brand Information" at bounding box center [599, 229] width 422 height 142
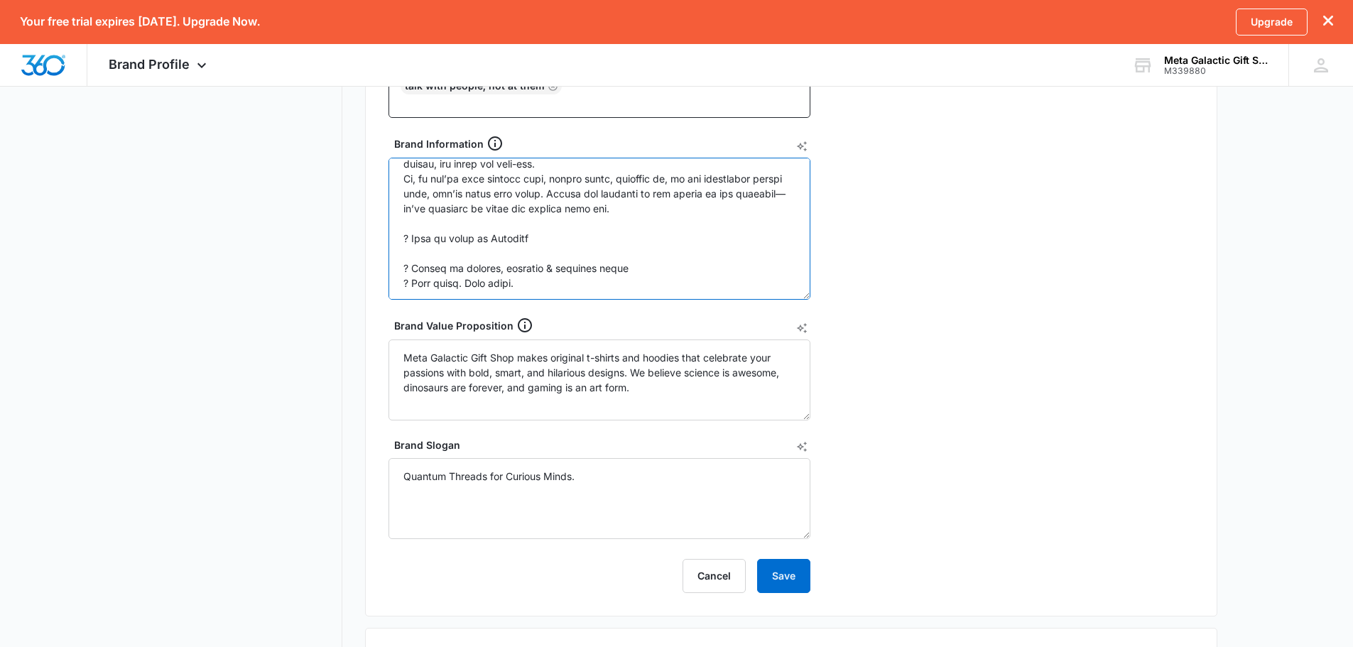
click at [413, 252] on textarea "Brand Information" at bounding box center [599, 229] width 422 height 142
click at [410, 284] on textarea "Brand Information" at bounding box center [599, 229] width 422 height 142
click at [413, 285] on textarea "Brand Information" at bounding box center [599, 229] width 422 height 142
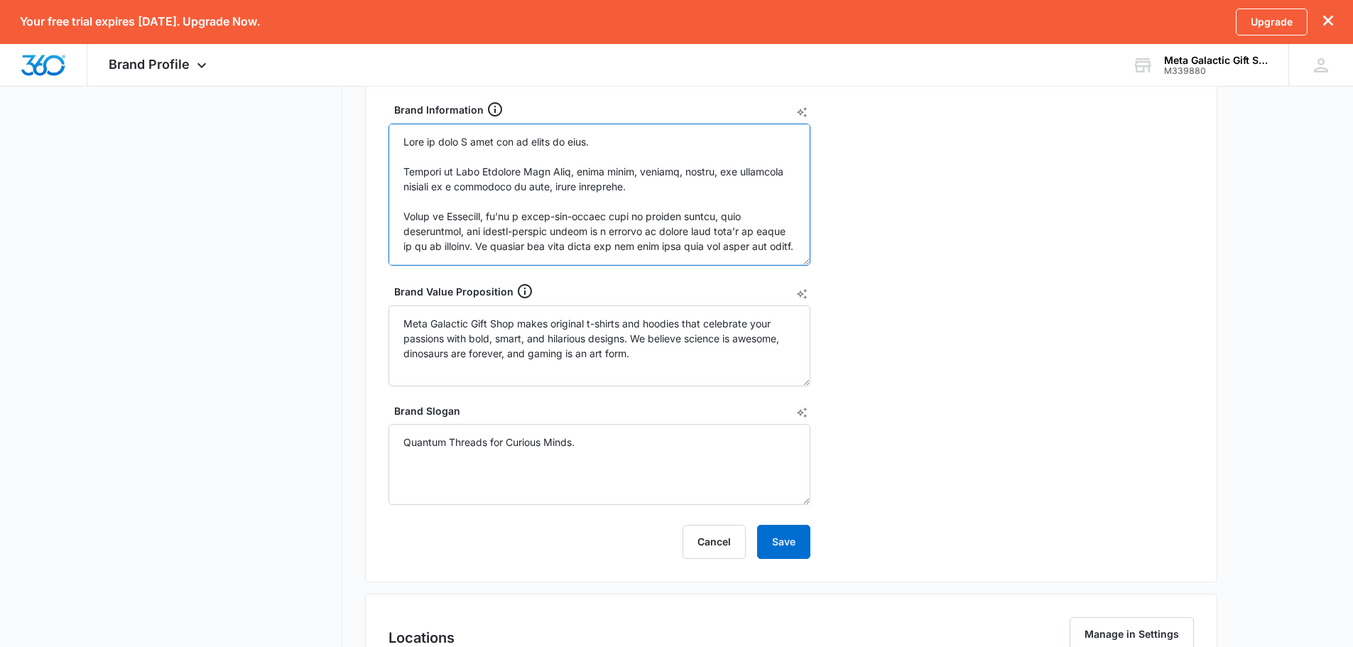
scroll to position [614, 0]
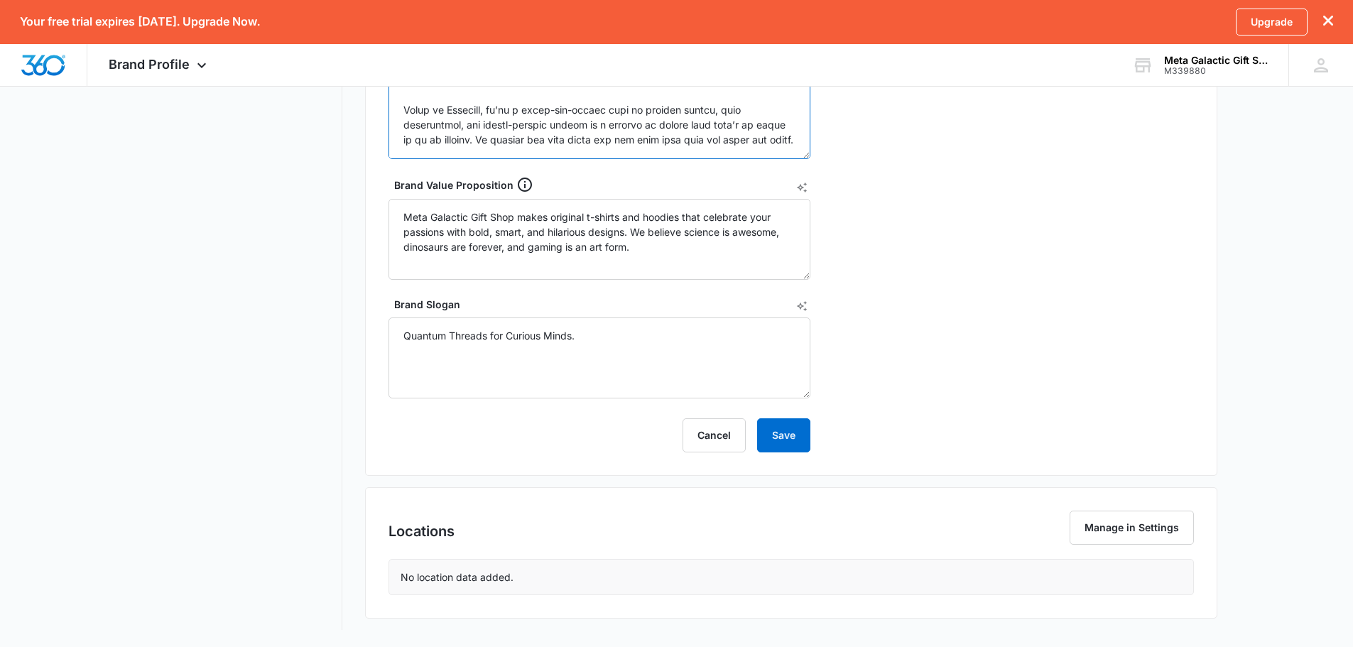
type textarea "Lore ip dolo S amet con ad elits do eius. Tempori ut Labo Etdolore Magn Aliq, e…"
click at [787, 437] on button "Save" at bounding box center [783, 435] width 53 height 34
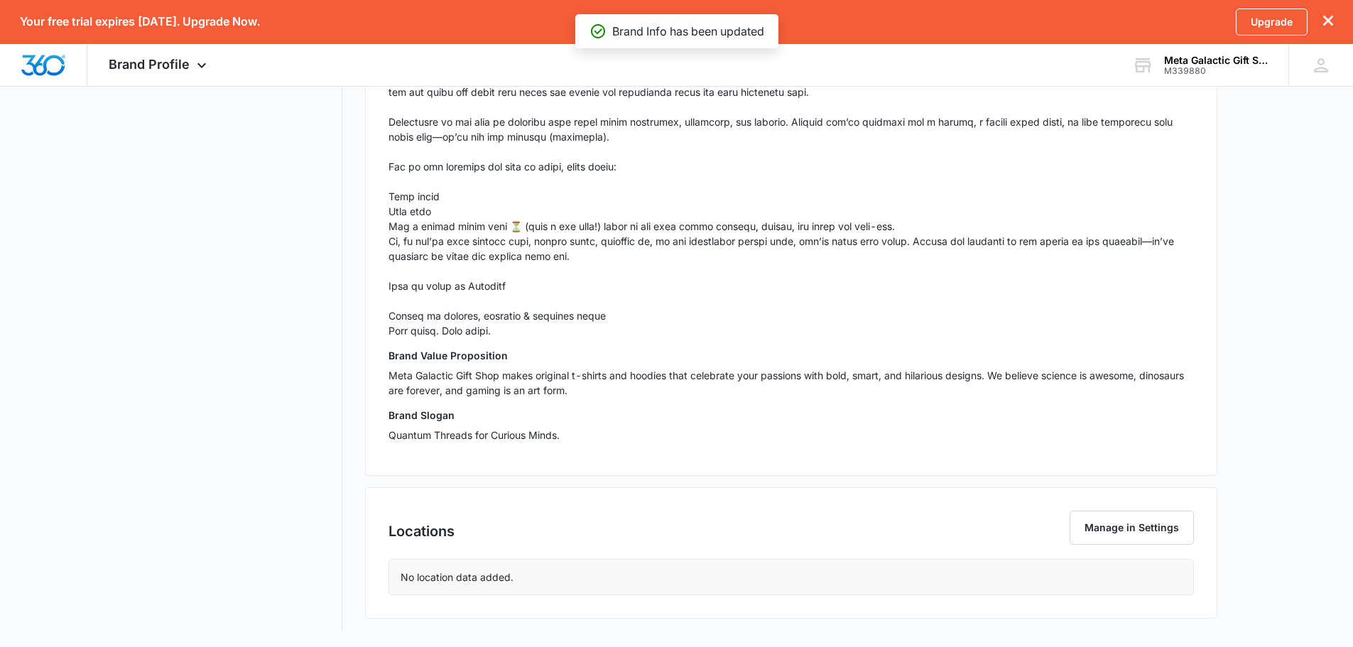
scroll to position [581, 0]
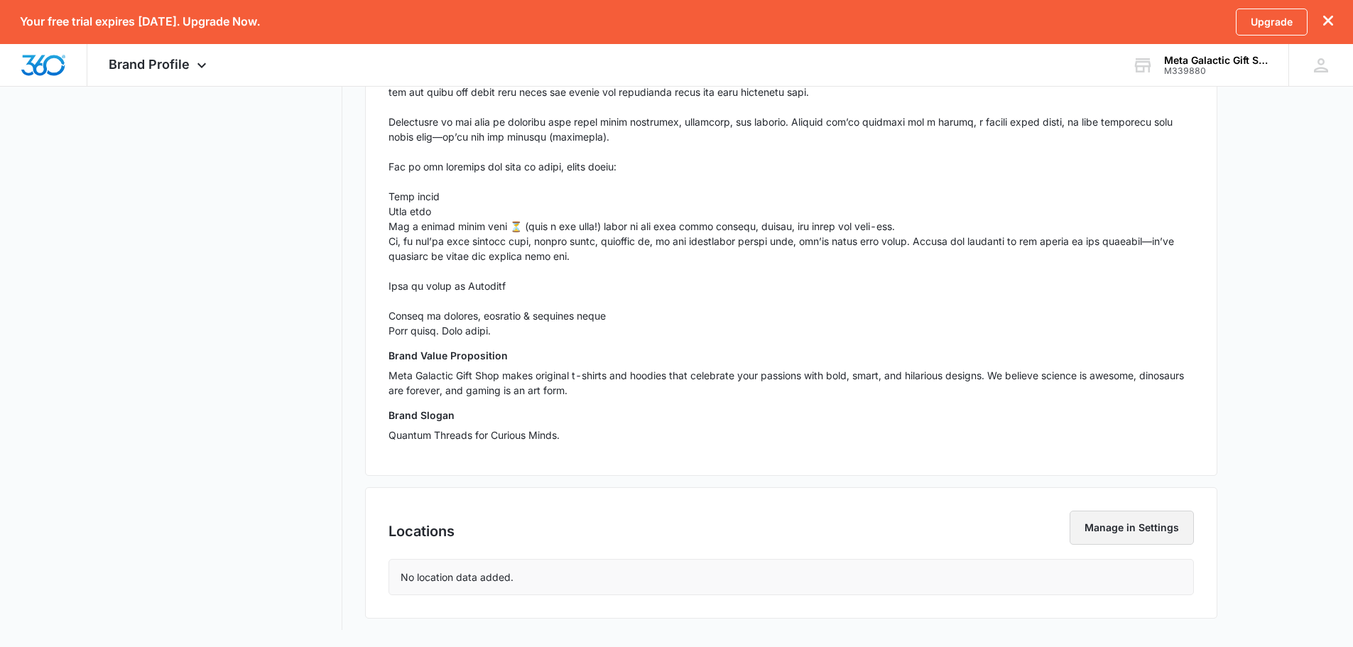
click at [1105, 529] on button "Manage in Settings" at bounding box center [1131, 527] width 124 height 34
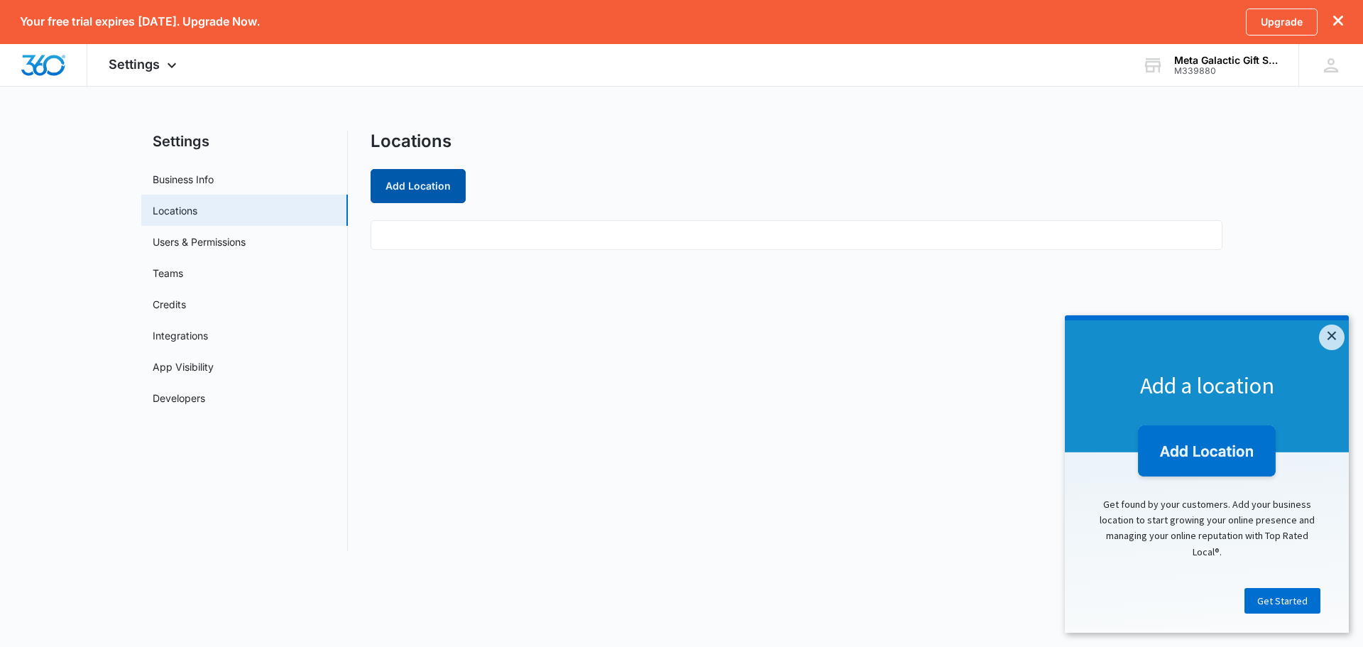
click at [433, 189] on button "Add Location" at bounding box center [418, 186] width 95 height 34
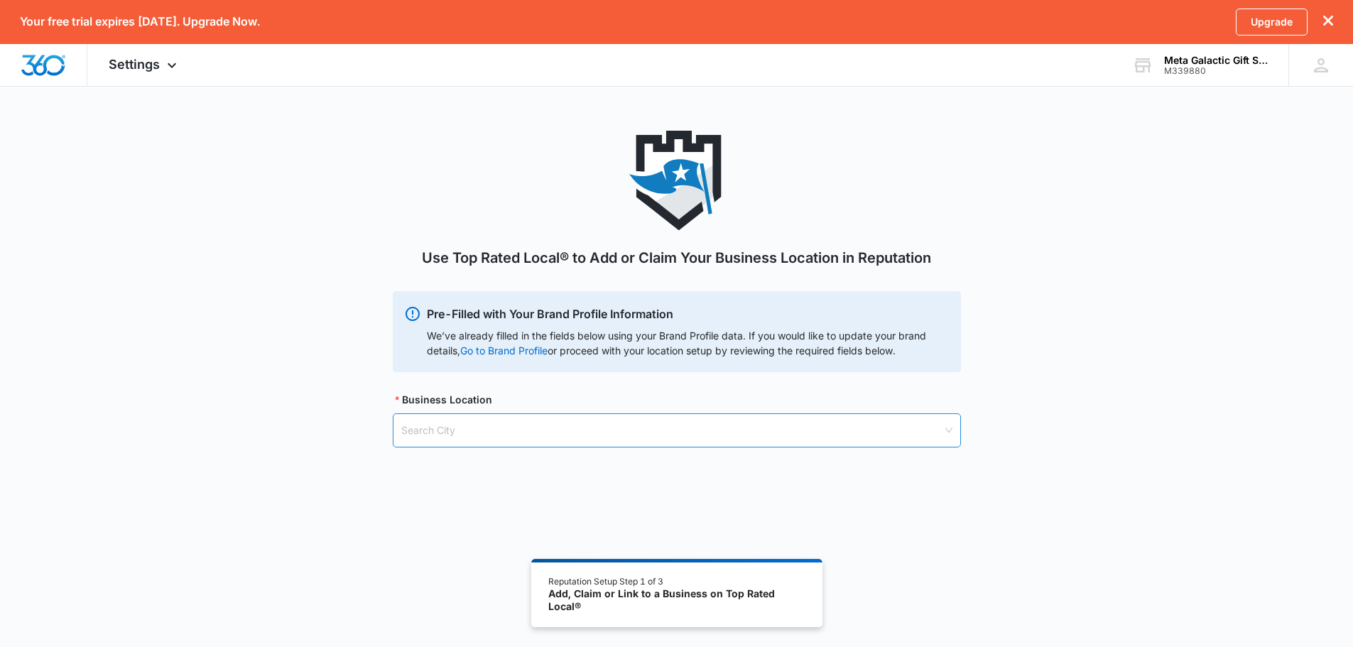
click at [436, 429] on input "search" at bounding box center [671, 430] width 541 height 33
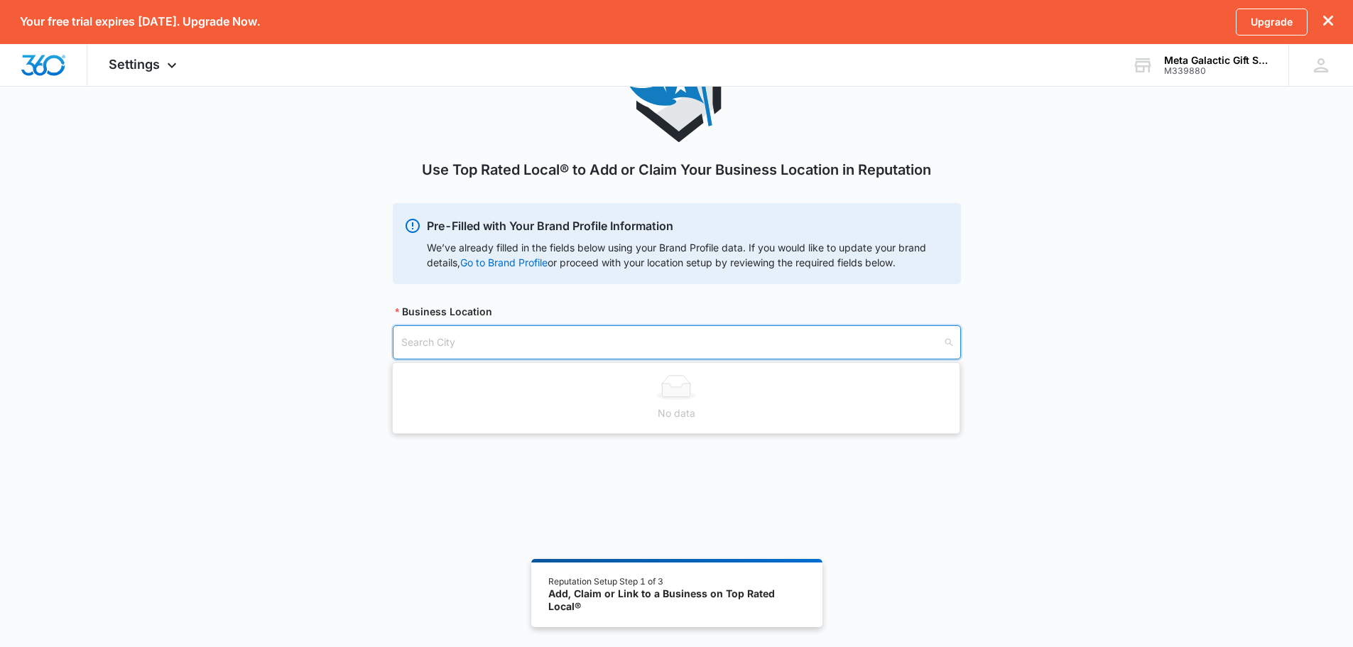
scroll to position [119, 0]
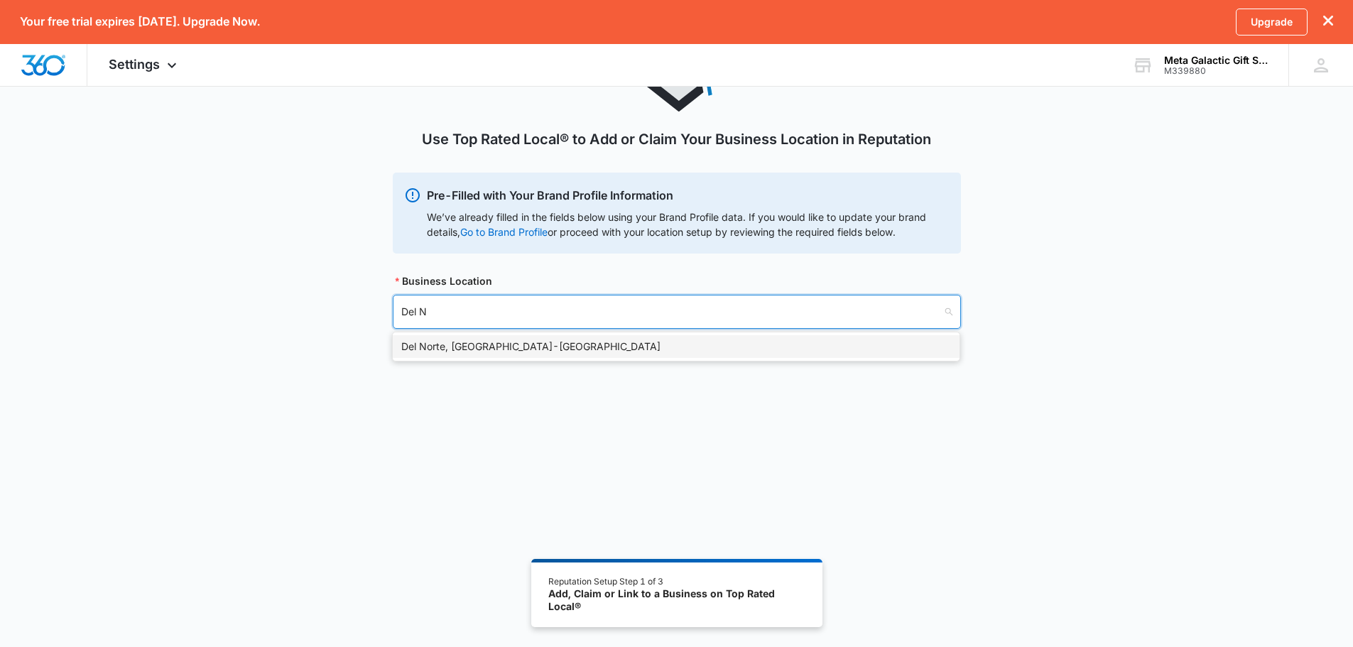
type input "Del No"
click at [430, 346] on div "Del Norte, [GEOGRAPHIC_DATA] - [GEOGRAPHIC_DATA]" at bounding box center [676, 347] width 550 height 16
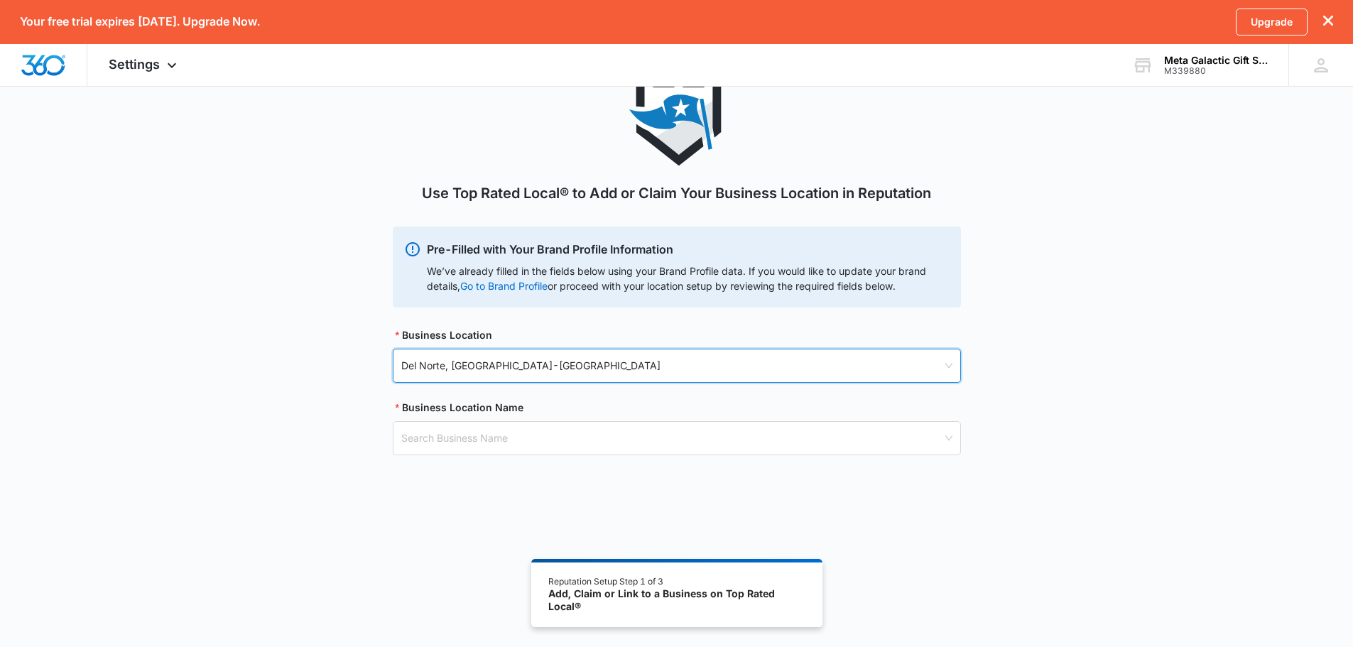
scroll to position [0, 0]
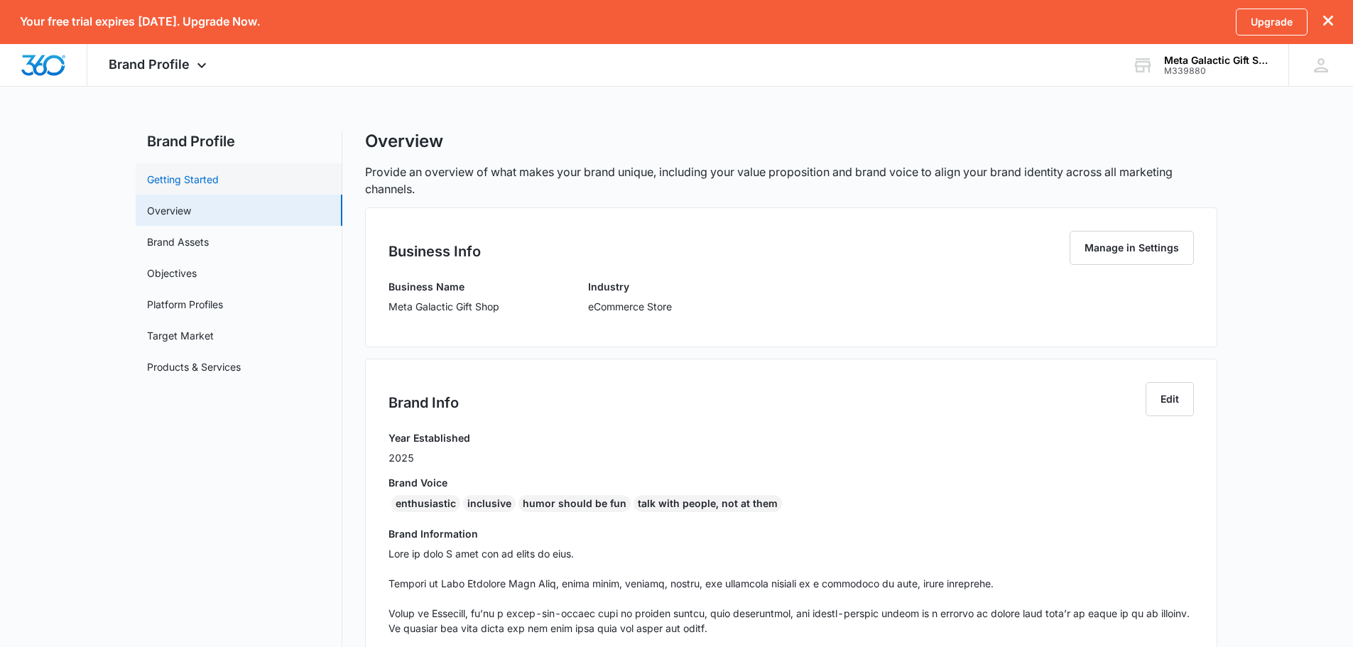
click at [170, 178] on link "Getting Started" at bounding box center [183, 179] width 72 height 15
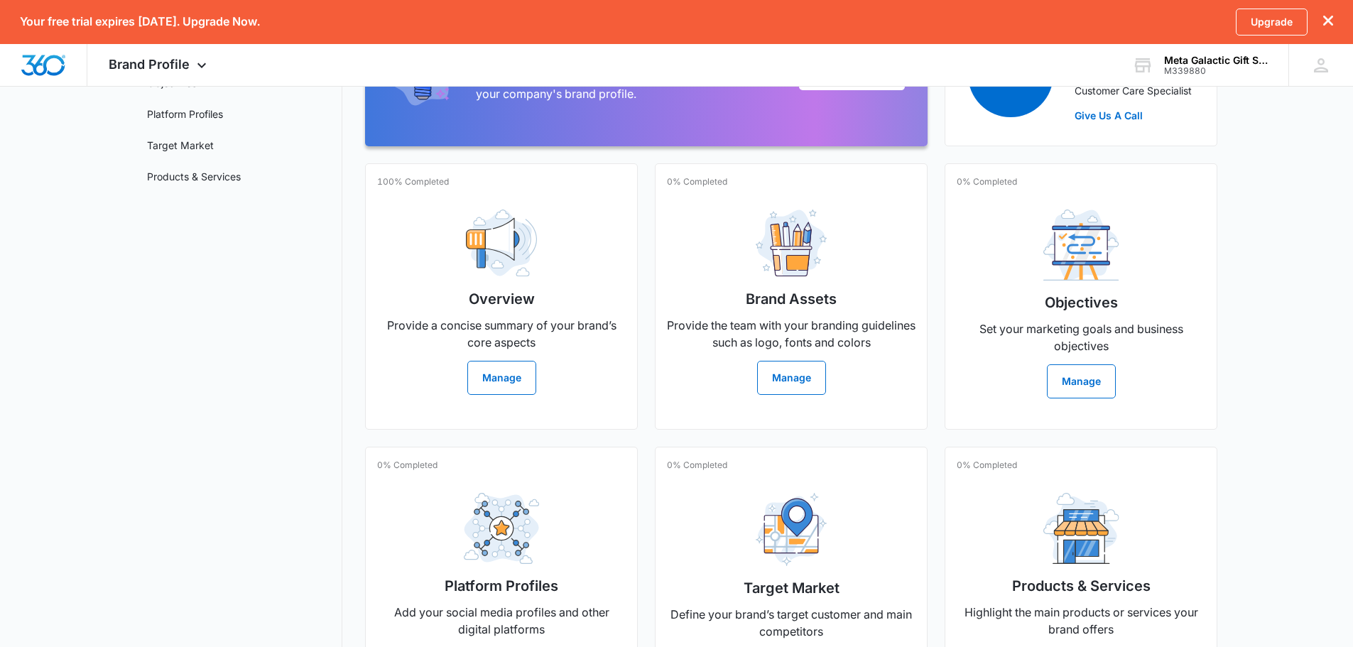
scroll to position [236, 0]
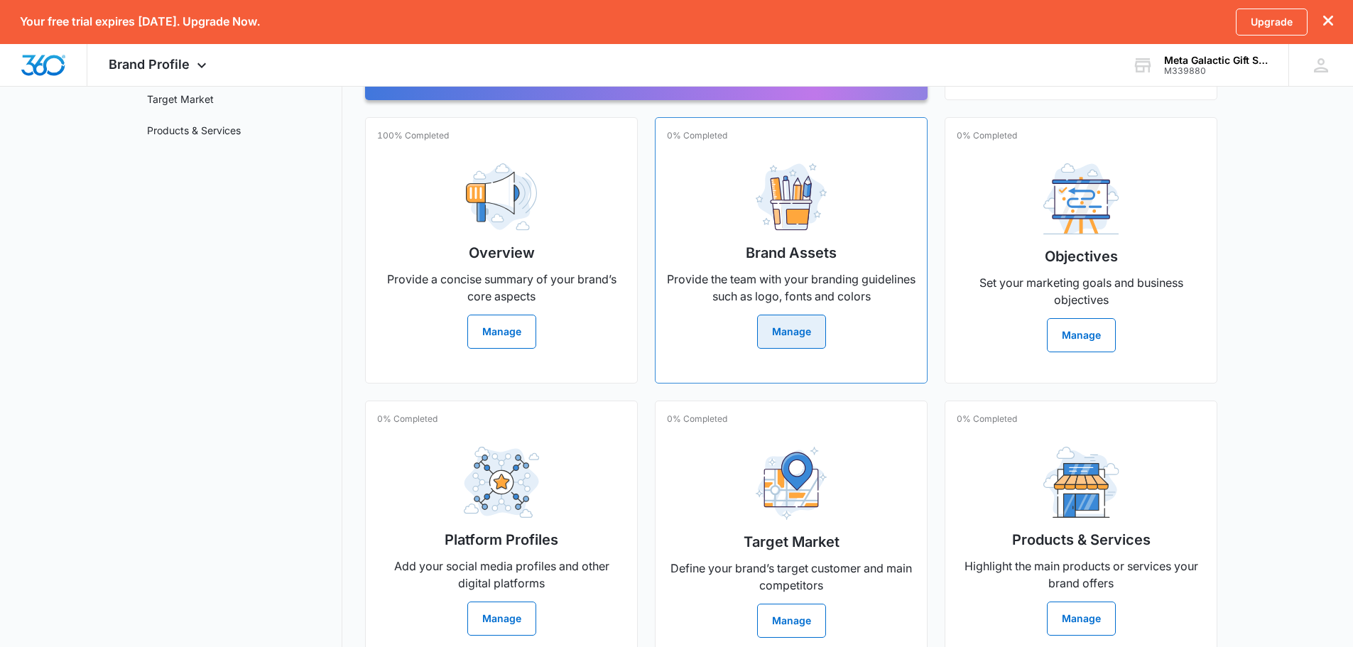
click at [777, 334] on button "Manage" at bounding box center [791, 332] width 69 height 34
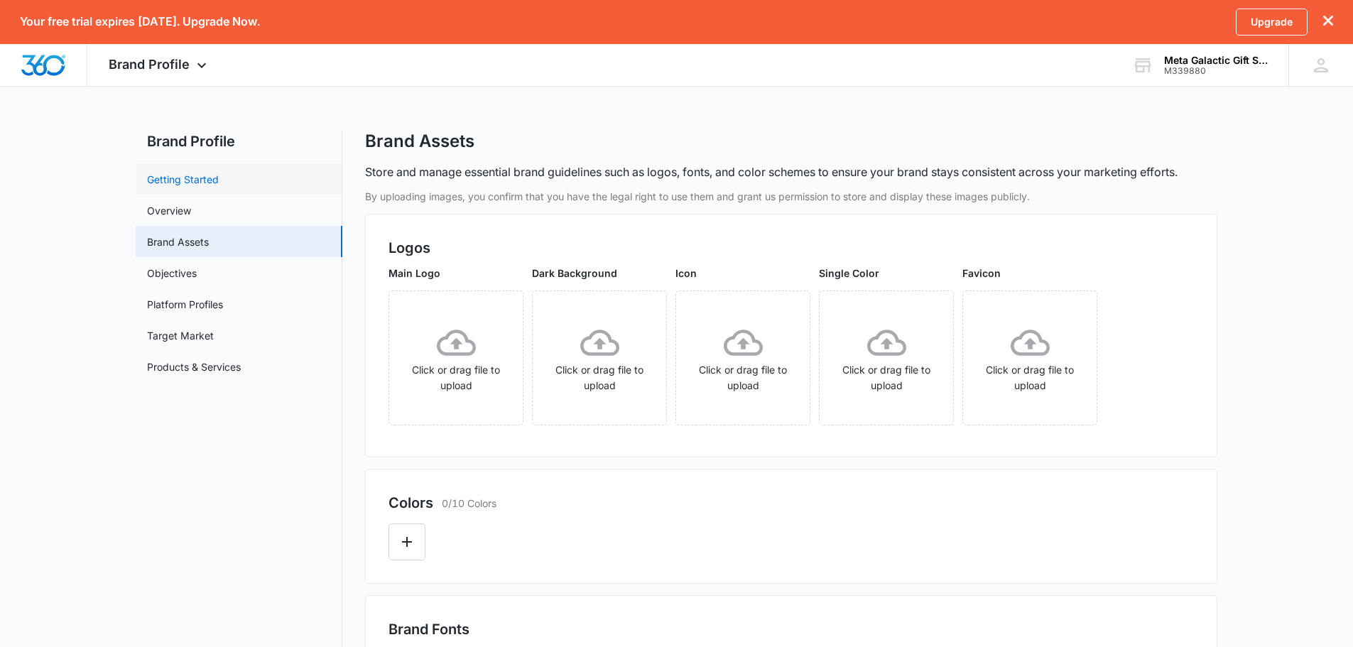
click at [170, 179] on link "Getting Started" at bounding box center [183, 179] width 72 height 15
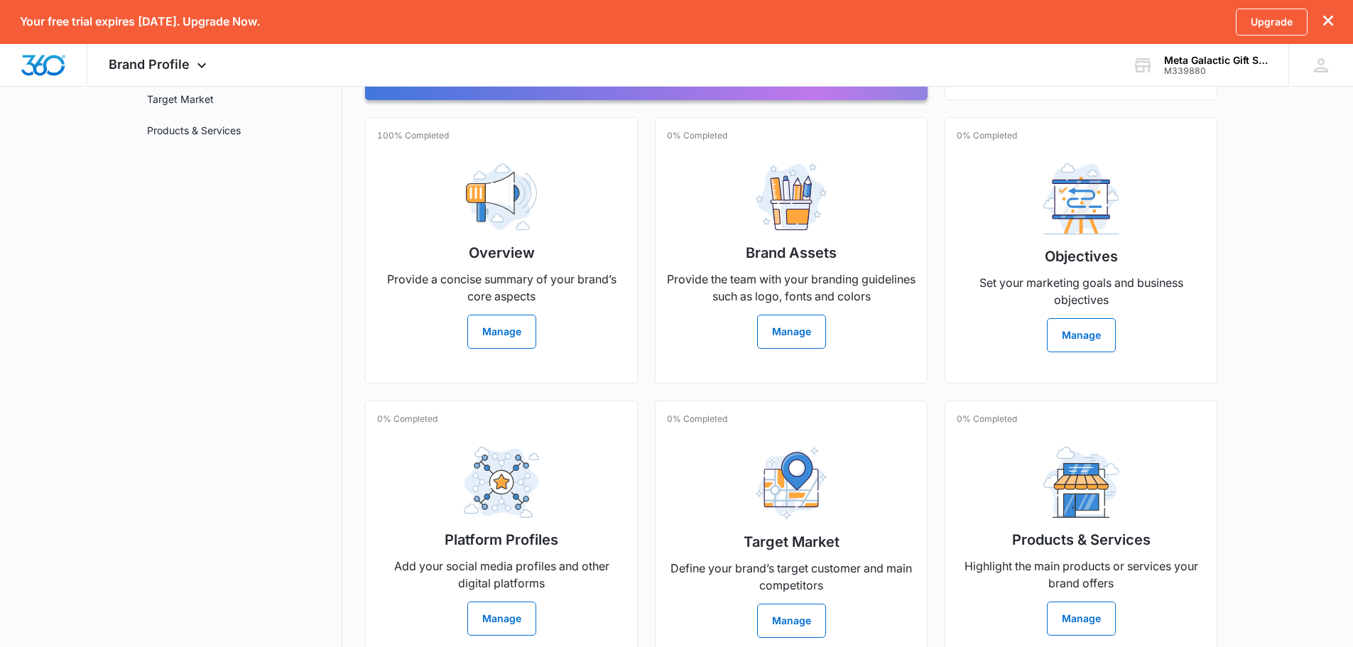
scroll to position [273, 0]
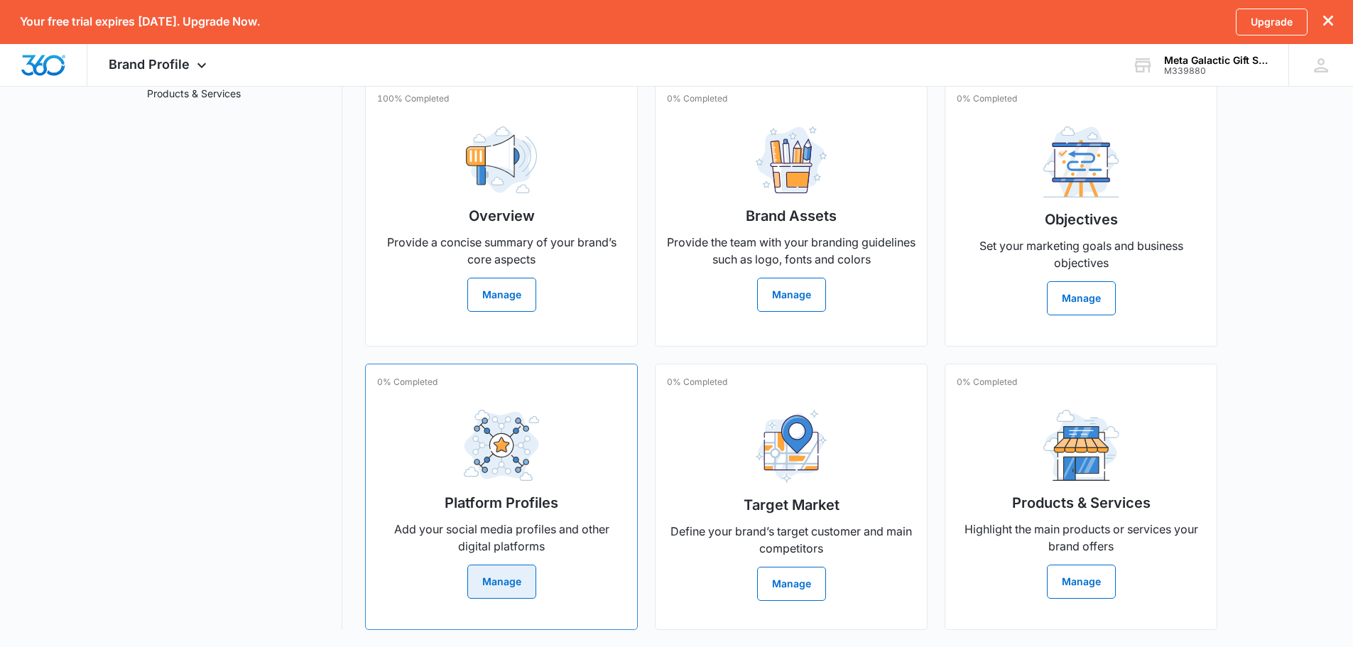
click at [506, 584] on button "Manage" at bounding box center [501, 581] width 69 height 34
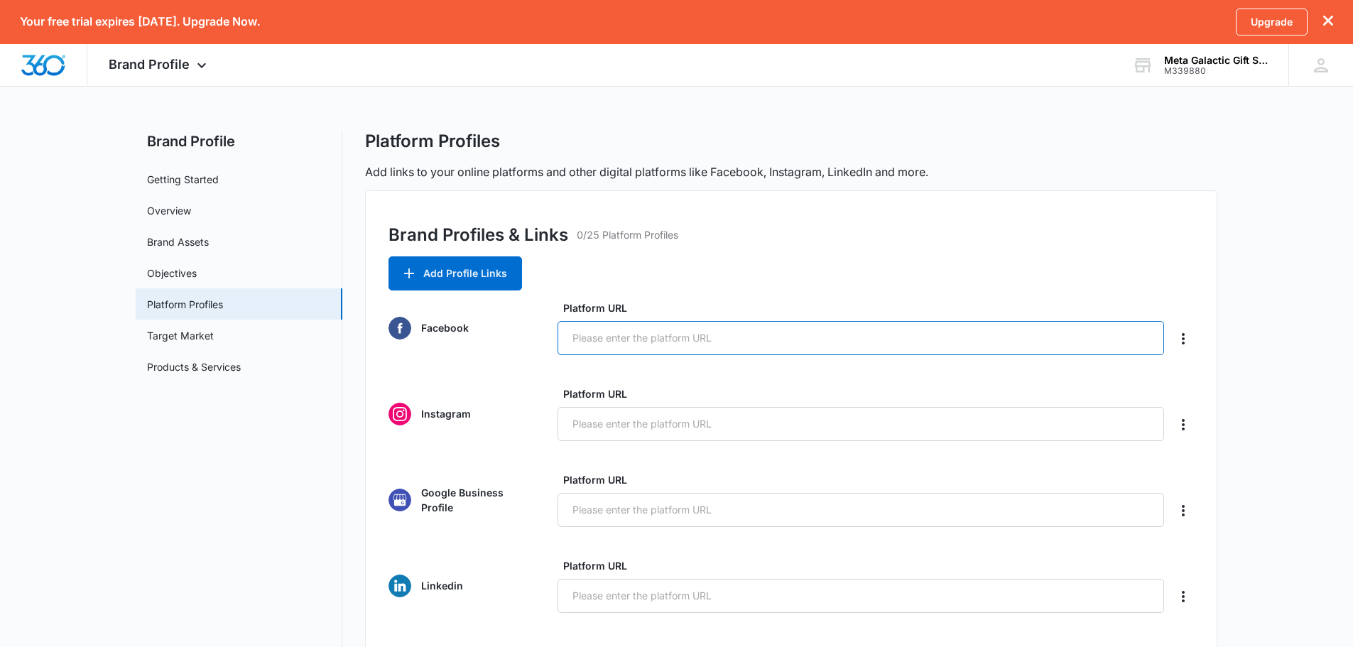
click at [591, 342] on input "Platform URL" at bounding box center [860, 338] width 606 height 34
paste input "[URL][DOMAIN_NAME]"
type input "[URL][DOMAIN_NAME]"
paste input "[URL][DOMAIN_NAME]"
type input "[URL][DOMAIN_NAME]"
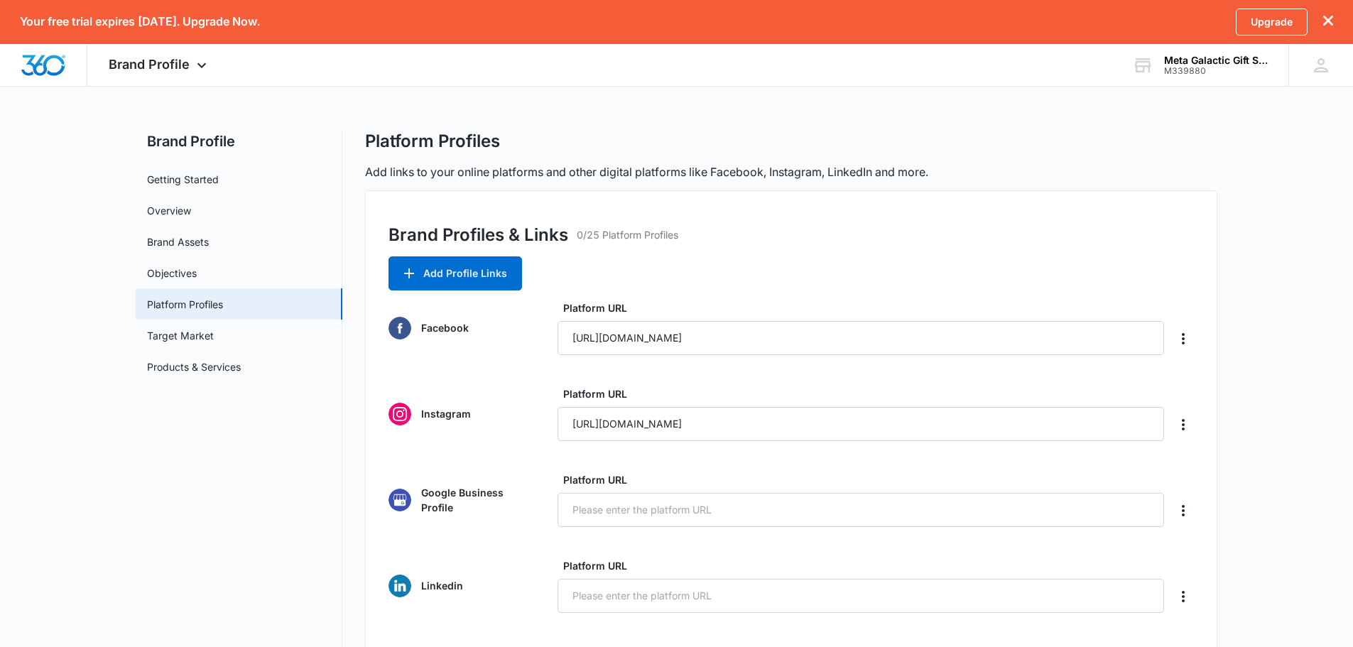
click at [1281, 228] on main "Brand Profile Getting Started Overview Brand Assets Objectives Platform Profile…" at bounding box center [676, 651] width 1353 height 1040
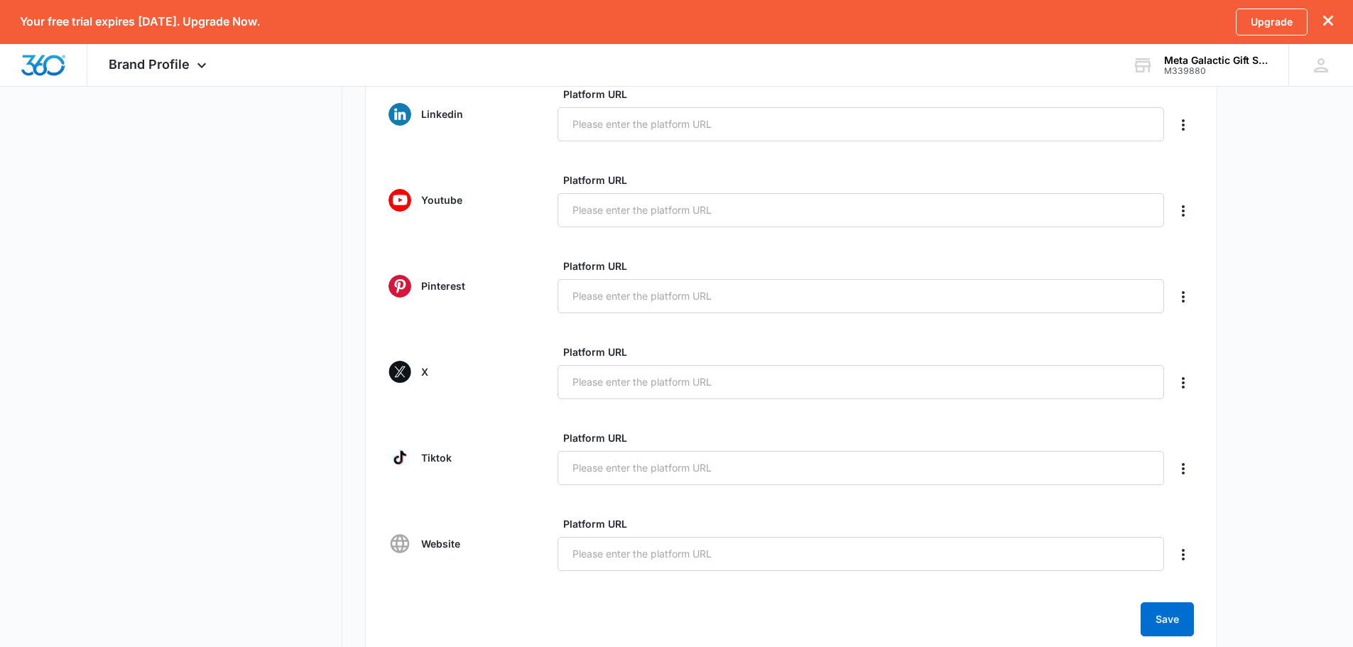
scroll to position [474, 0]
click at [638, 557] on input "Platform URL" at bounding box center [860, 552] width 606 height 34
type input "[DOMAIN_NAME]"
click at [1174, 625] on button "Save" at bounding box center [1166, 617] width 53 height 34
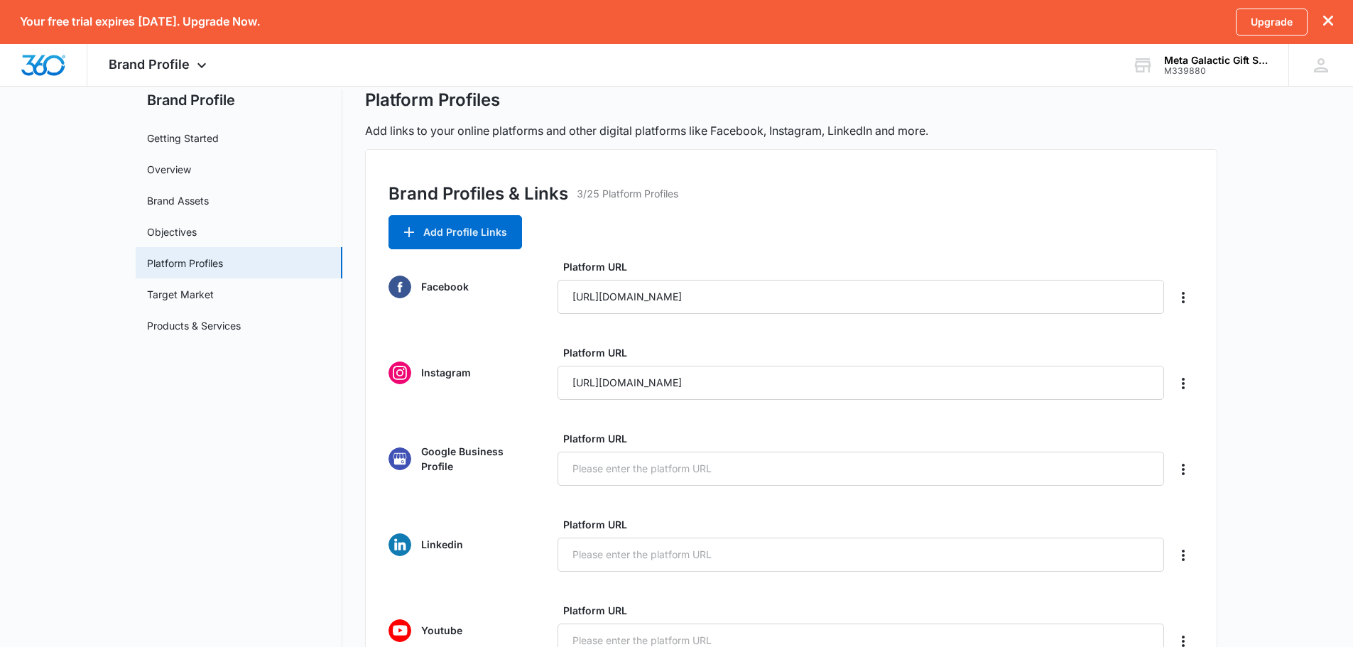
scroll to position [0, 0]
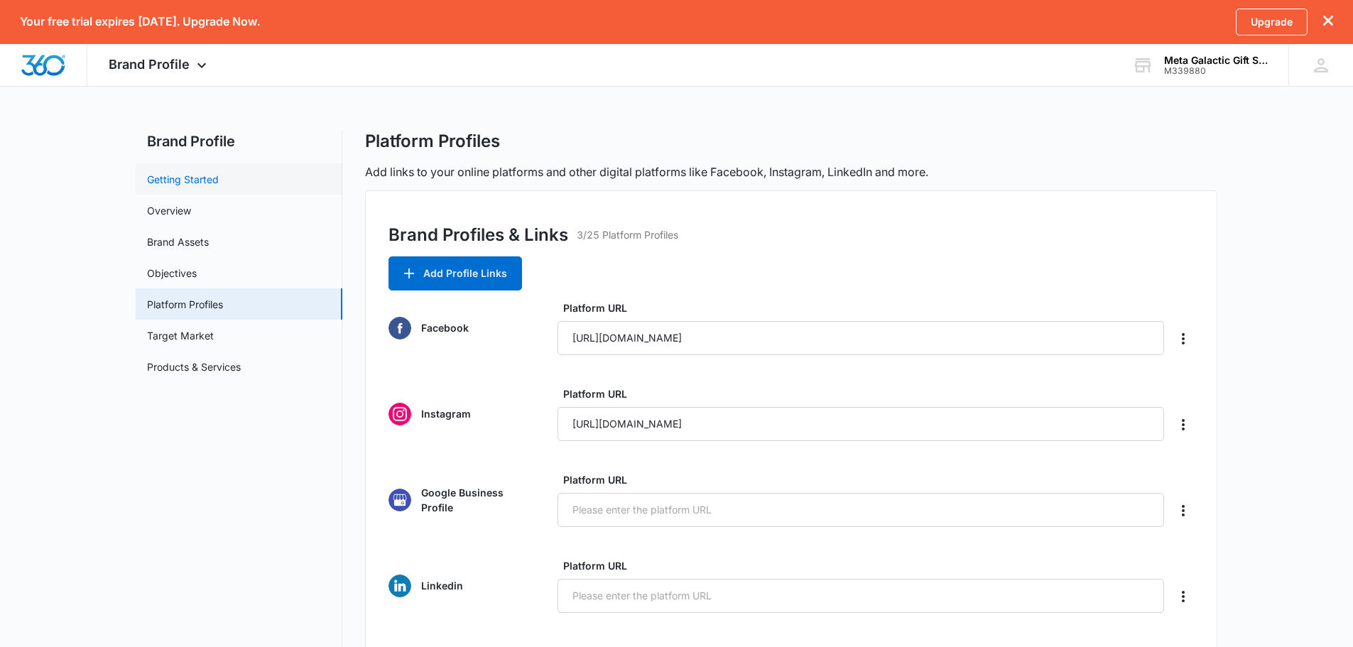
click at [164, 178] on link "Getting Started" at bounding box center [183, 179] width 72 height 15
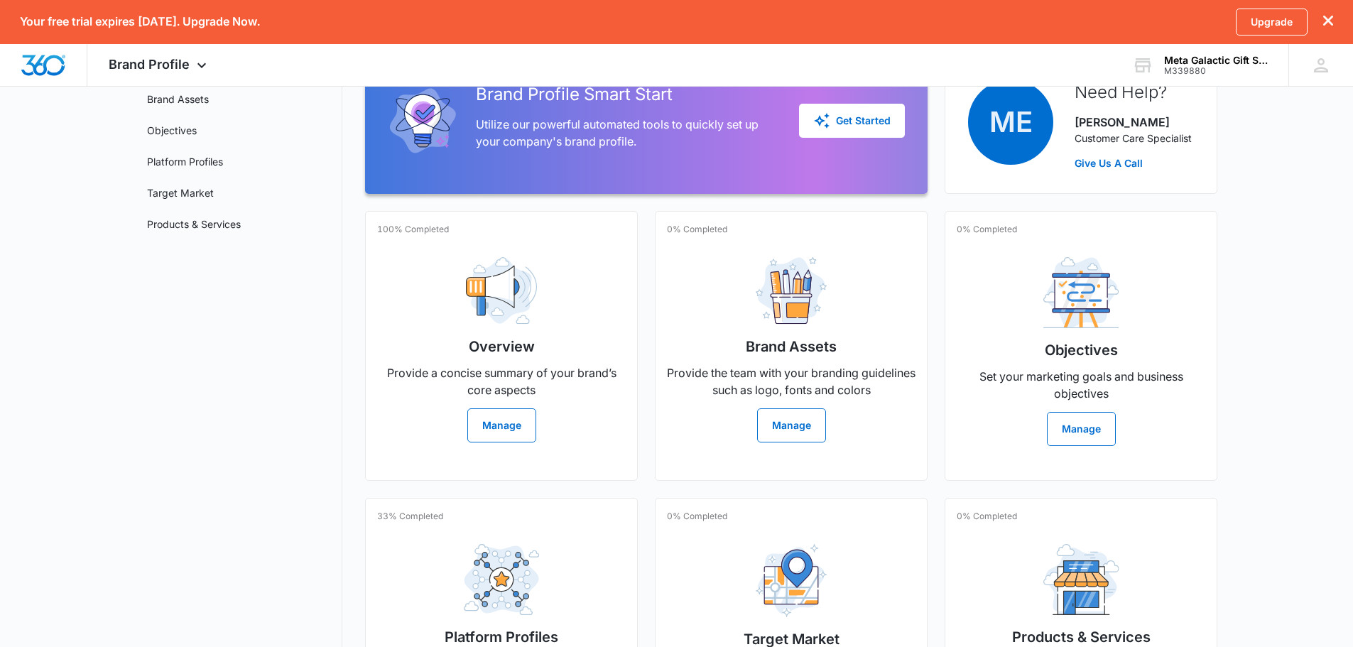
scroll to position [273, 0]
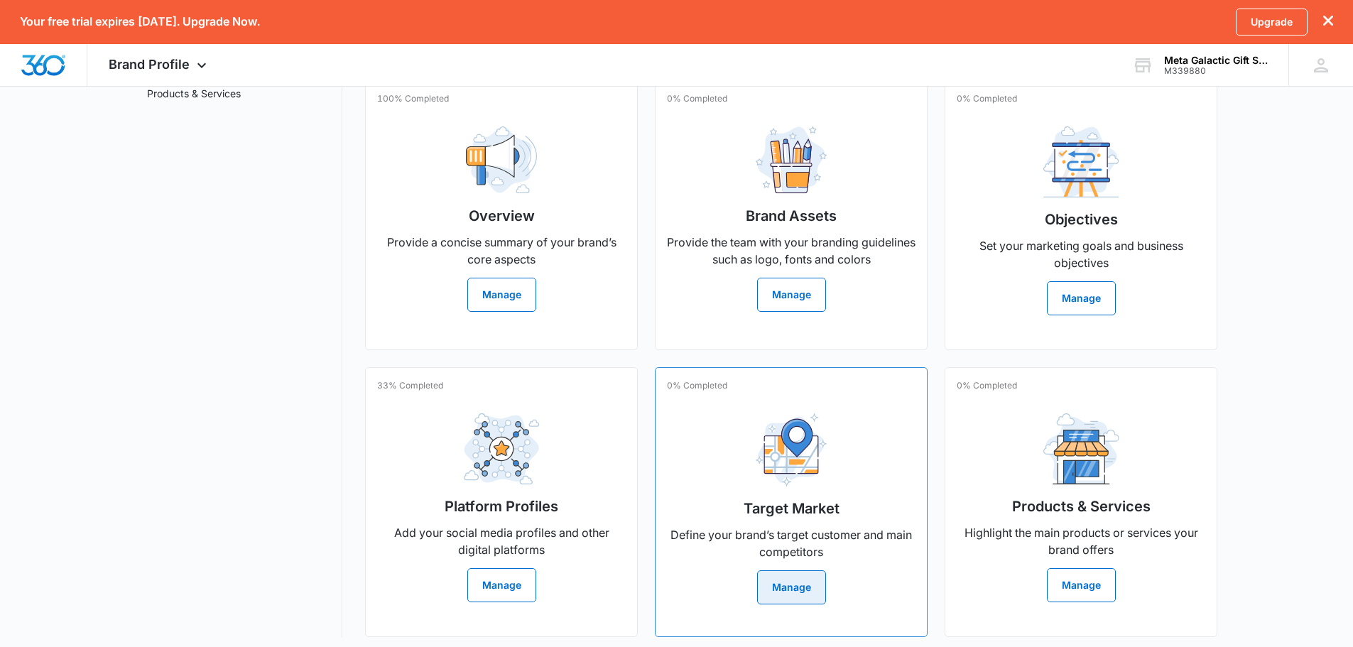
click at [799, 593] on button "Manage" at bounding box center [791, 587] width 69 height 34
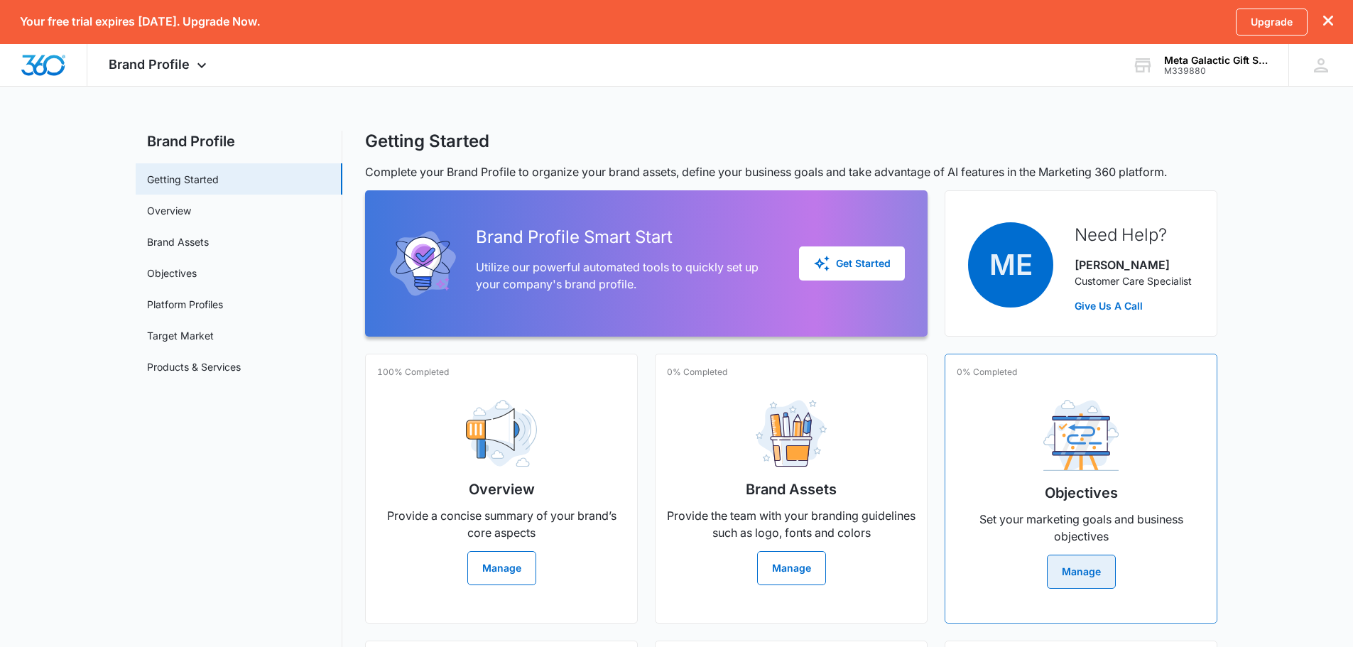
click at [1064, 579] on button "Manage" at bounding box center [1081, 571] width 69 height 34
